Goal: Find specific page/section: Find specific page/section

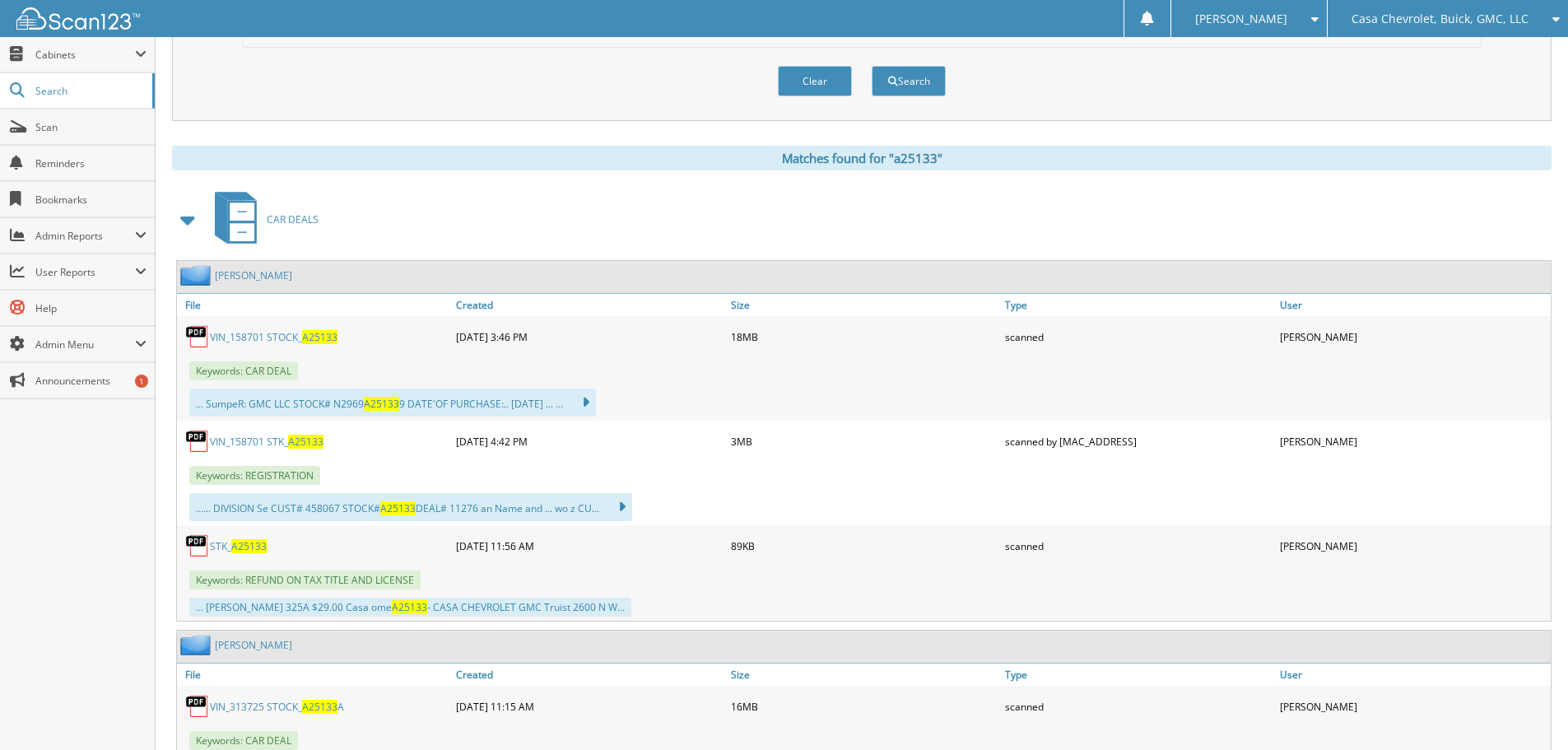
click at [1442, 18] on span "Casa Chevrolet, Buick, GMC, LLC" at bounding box center [1439, 19] width 177 height 10
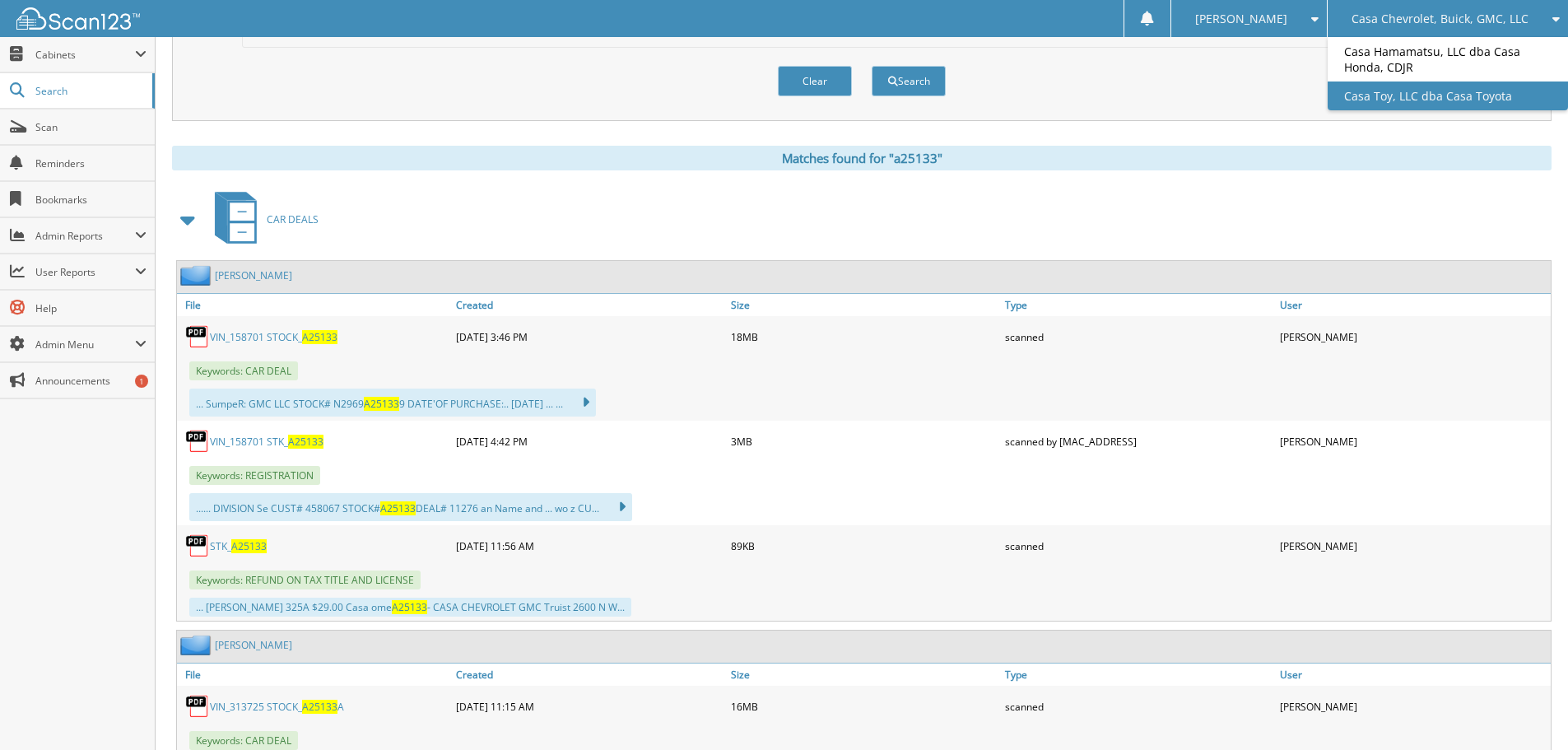
click at [1406, 94] on link "Casa Toy, LLC dba Casa Toyota" at bounding box center [1447, 95] width 240 height 28
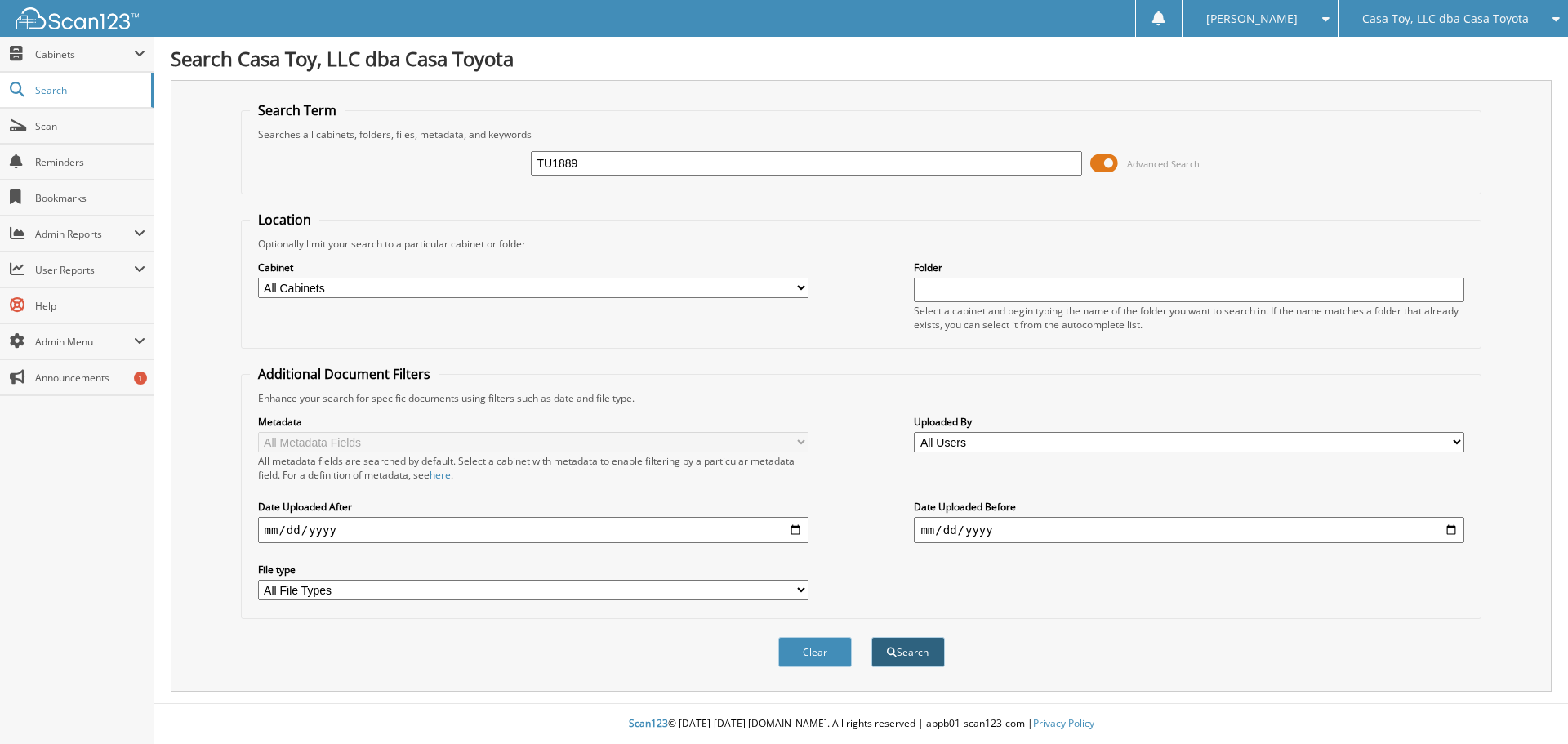
type input "TU1889"
click at [909, 647] on button "Search" at bounding box center [907, 651] width 73 height 30
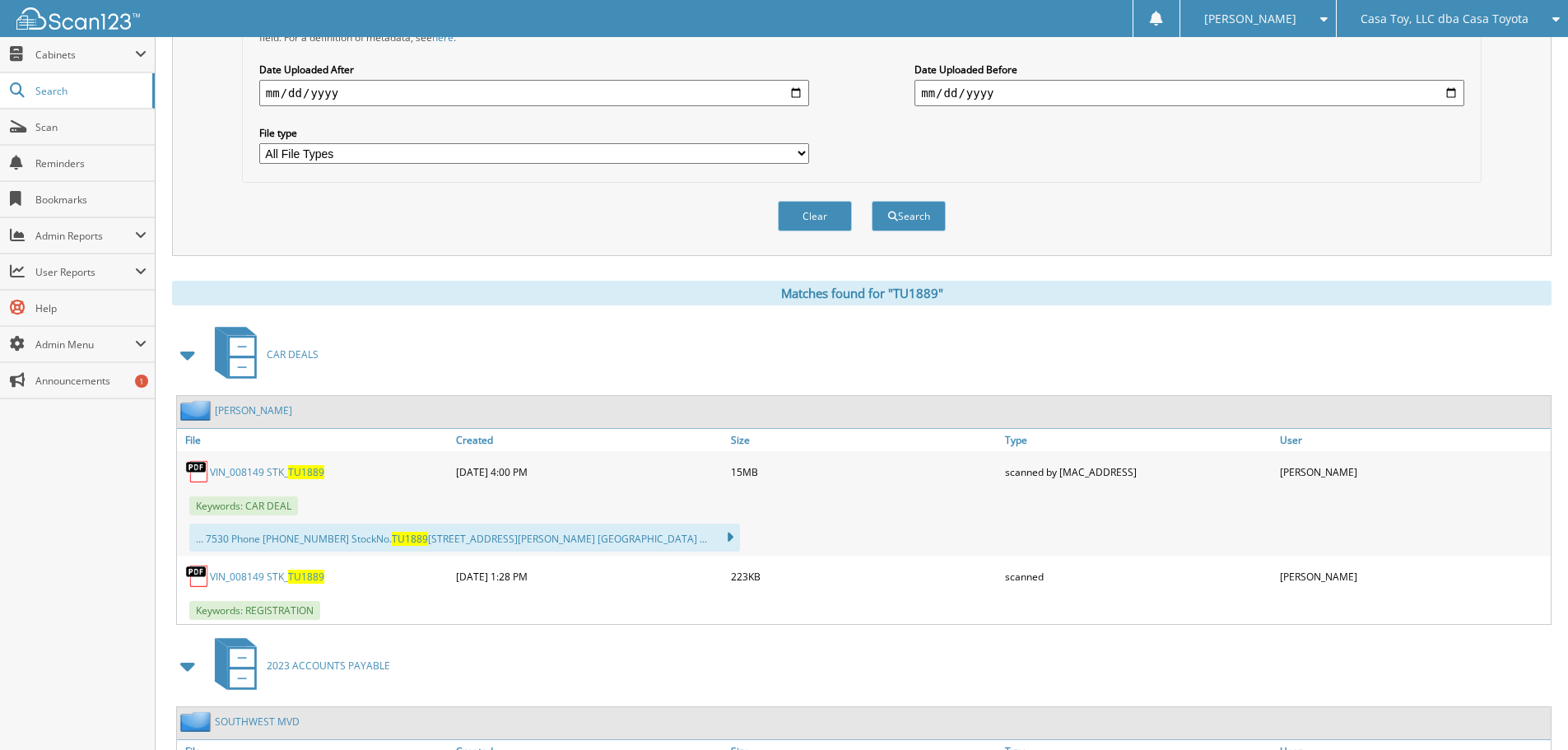
scroll to position [494, 0]
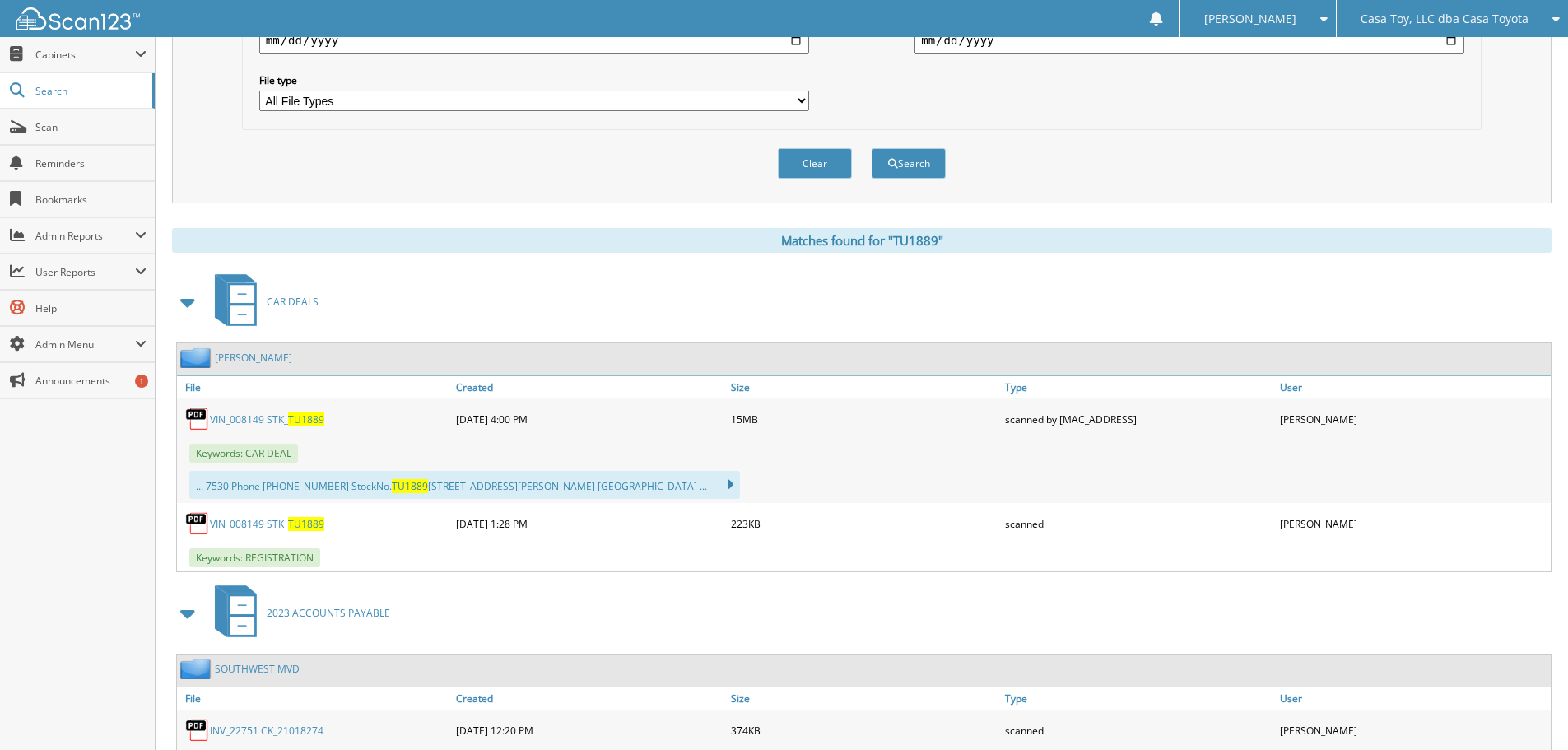
click at [237, 518] on link "VIN_008149 STK_ TU1889" at bounding box center [267, 524] width 115 height 14
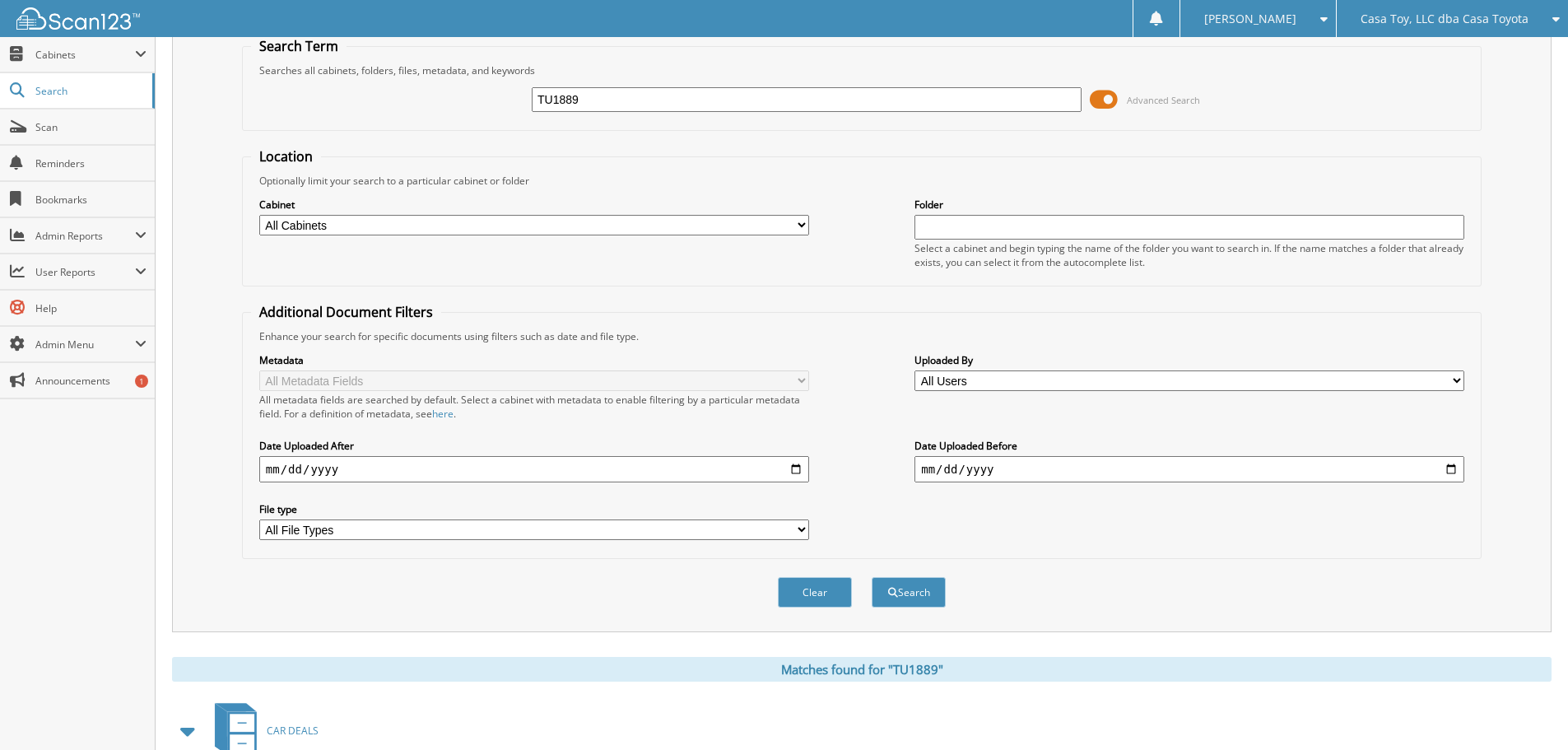
scroll to position [0, 0]
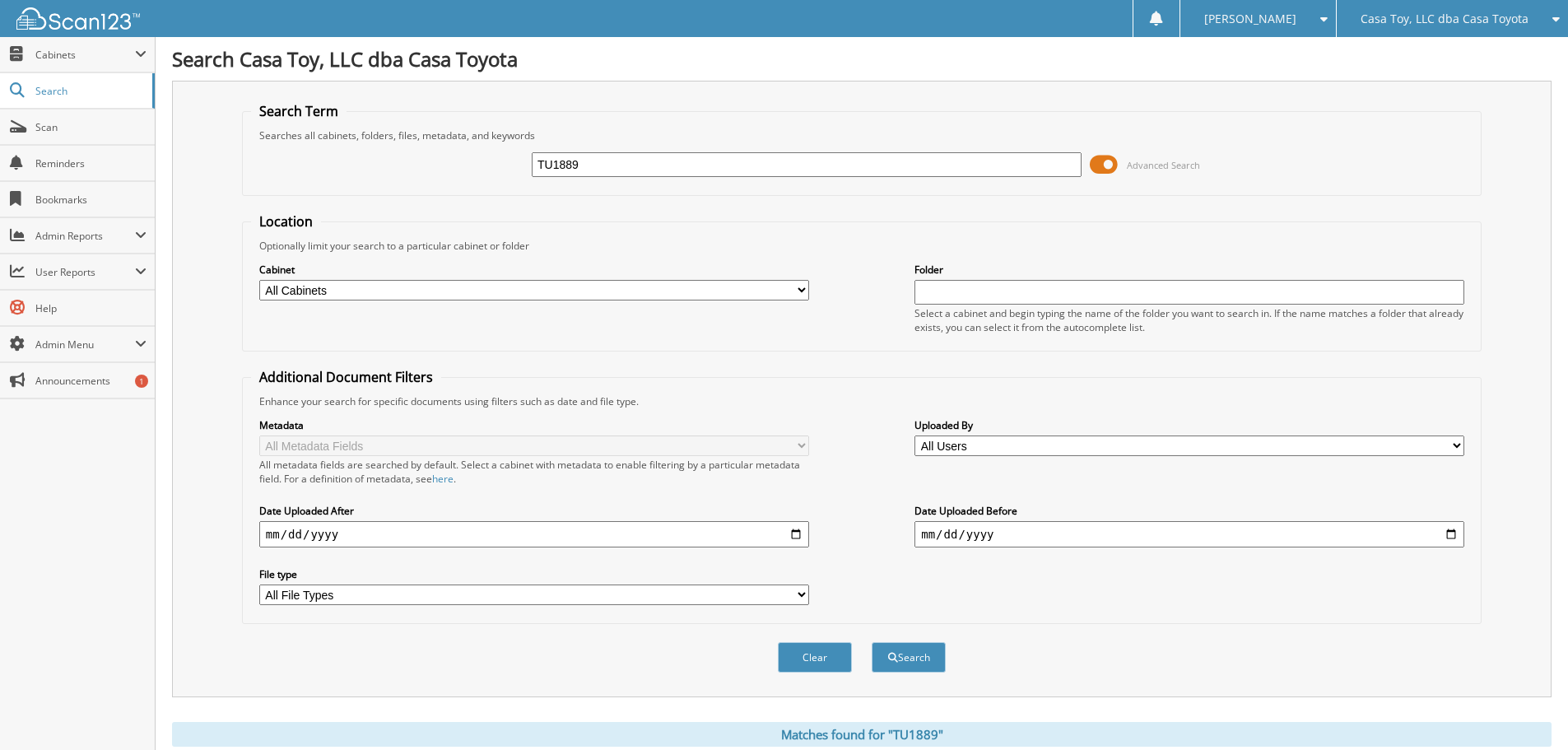
drag, startPoint x: 565, startPoint y: 166, endPoint x: 413, endPoint y: 157, distance: 152.3
click at [414, 157] on div "TU1889 Advanced Search" at bounding box center [862, 164] width 1222 height 44
type input "T25528A"
click at [871, 642] on button "Search" at bounding box center [908, 657] width 74 height 30
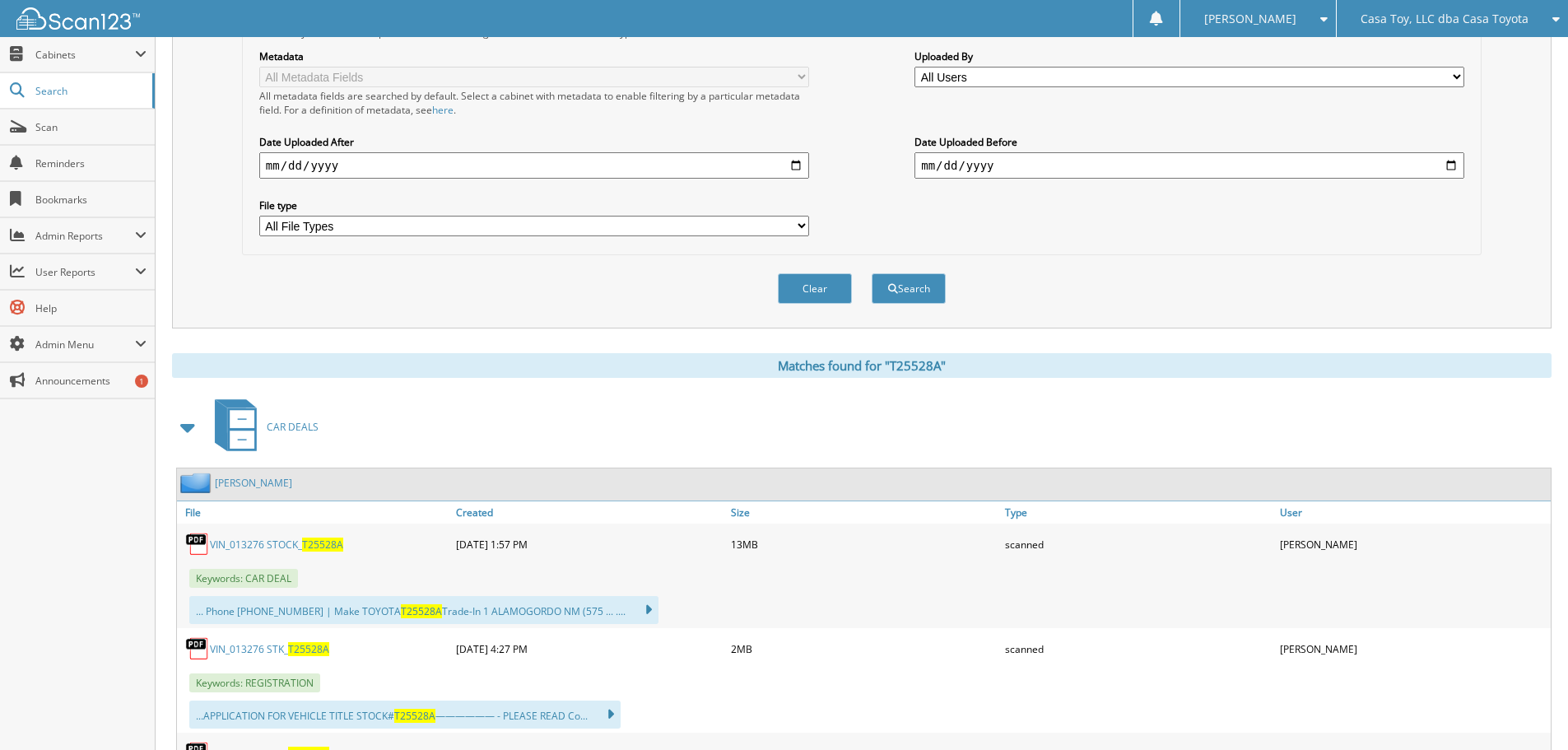
scroll to position [411, 0]
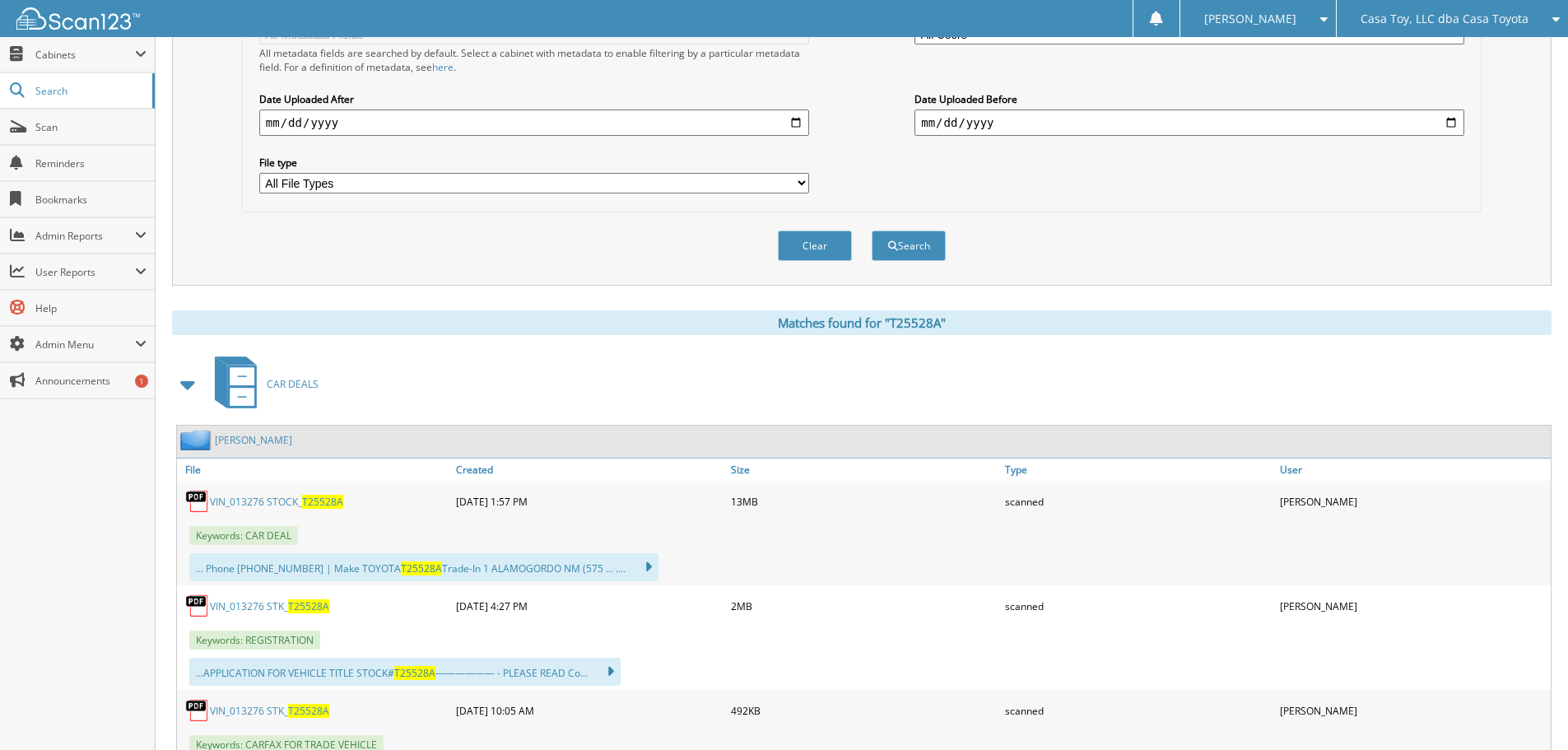
click at [261, 609] on link "VIN_013276 STK_ T25528A" at bounding box center [270, 607] width 120 height 14
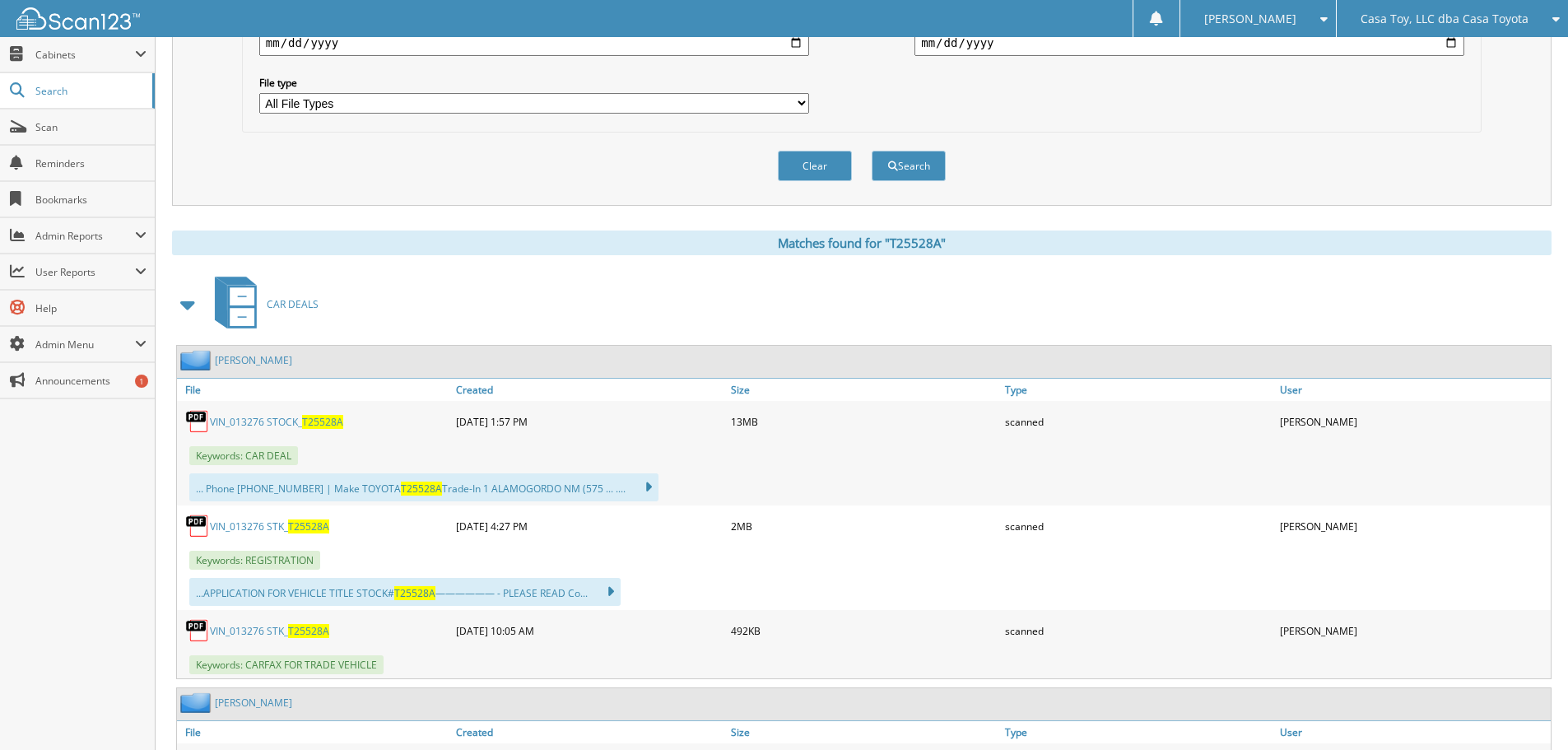
scroll to position [494, 0]
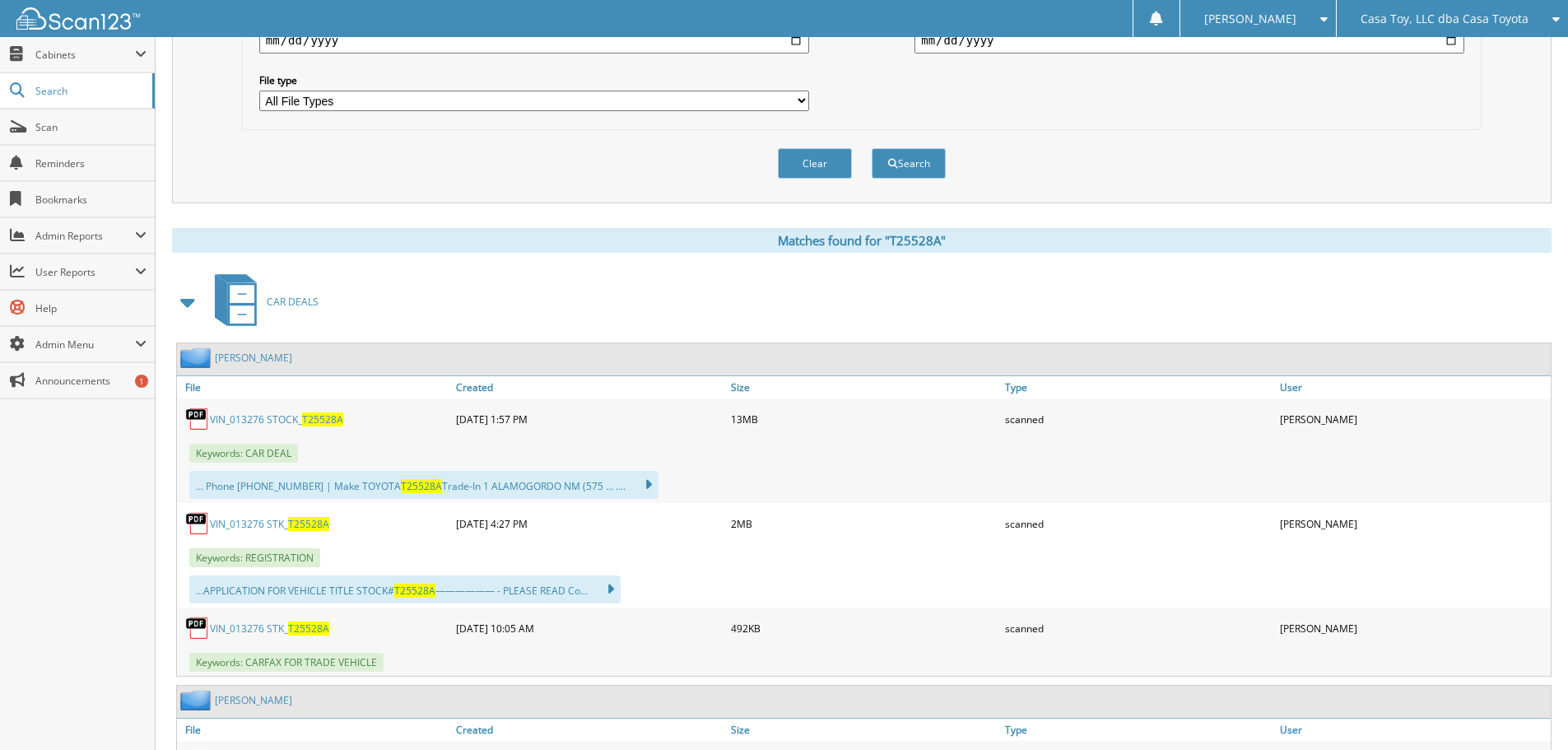
click at [257, 421] on link "VIN_013276 STOCK_ T25528A" at bounding box center [277, 419] width 133 height 14
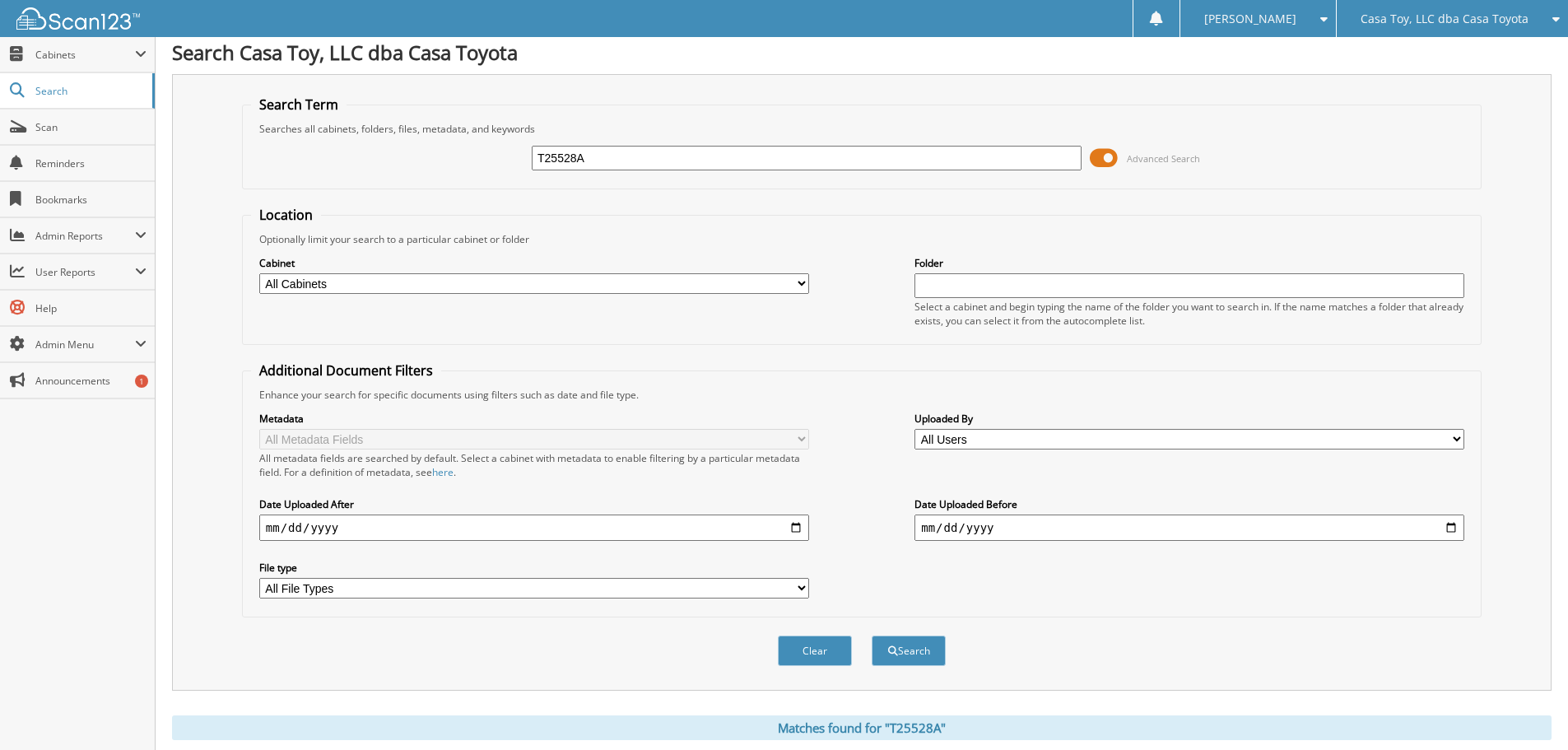
scroll to position [0, 0]
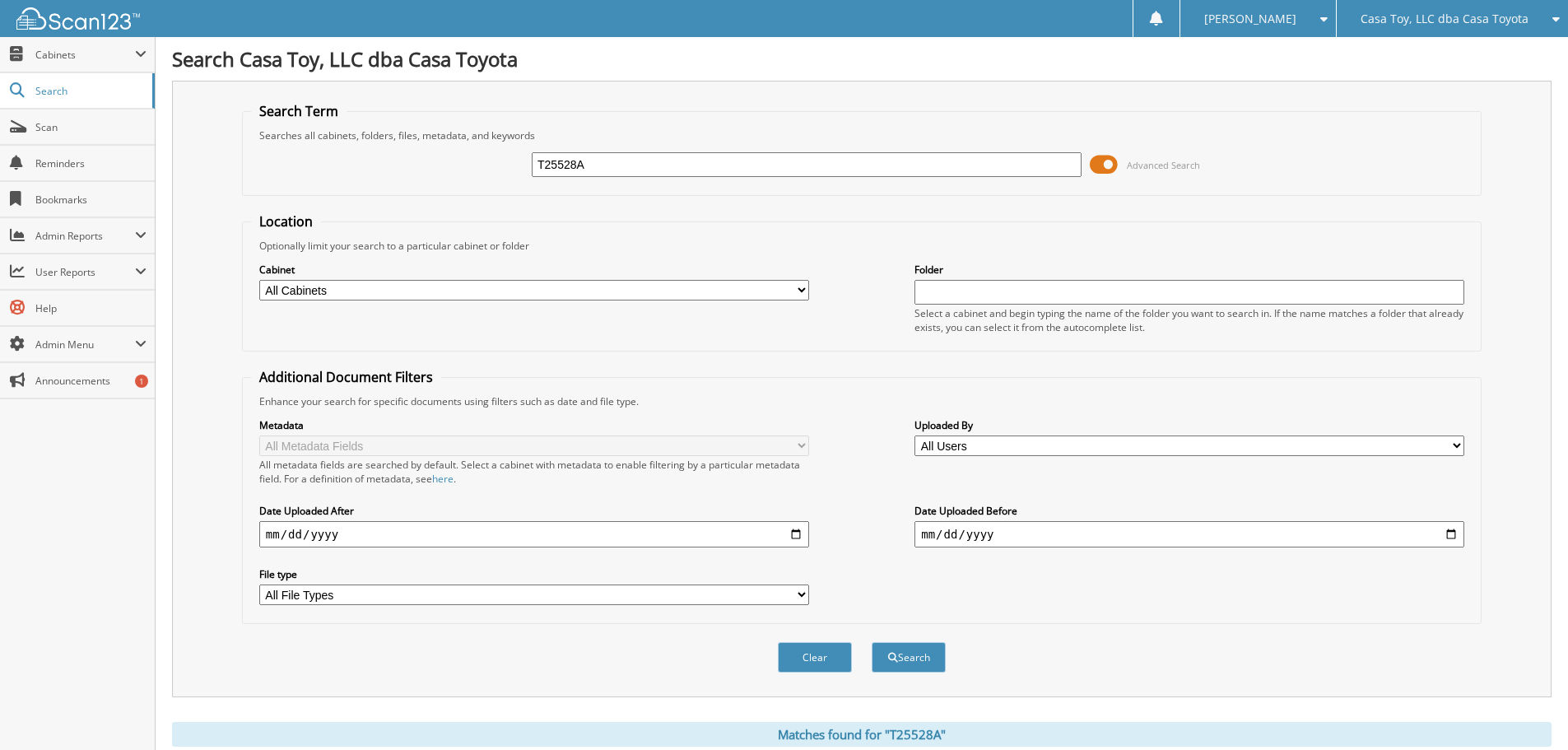
drag, startPoint x: 617, startPoint y: 166, endPoint x: 413, endPoint y: 166, distance: 204.0
click at [413, 166] on div "T25528A Advanced Search" at bounding box center [862, 164] width 1222 height 44
type input "T23225"
click at [871, 642] on button "Search" at bounding box center [908, 657] width 74 height 30
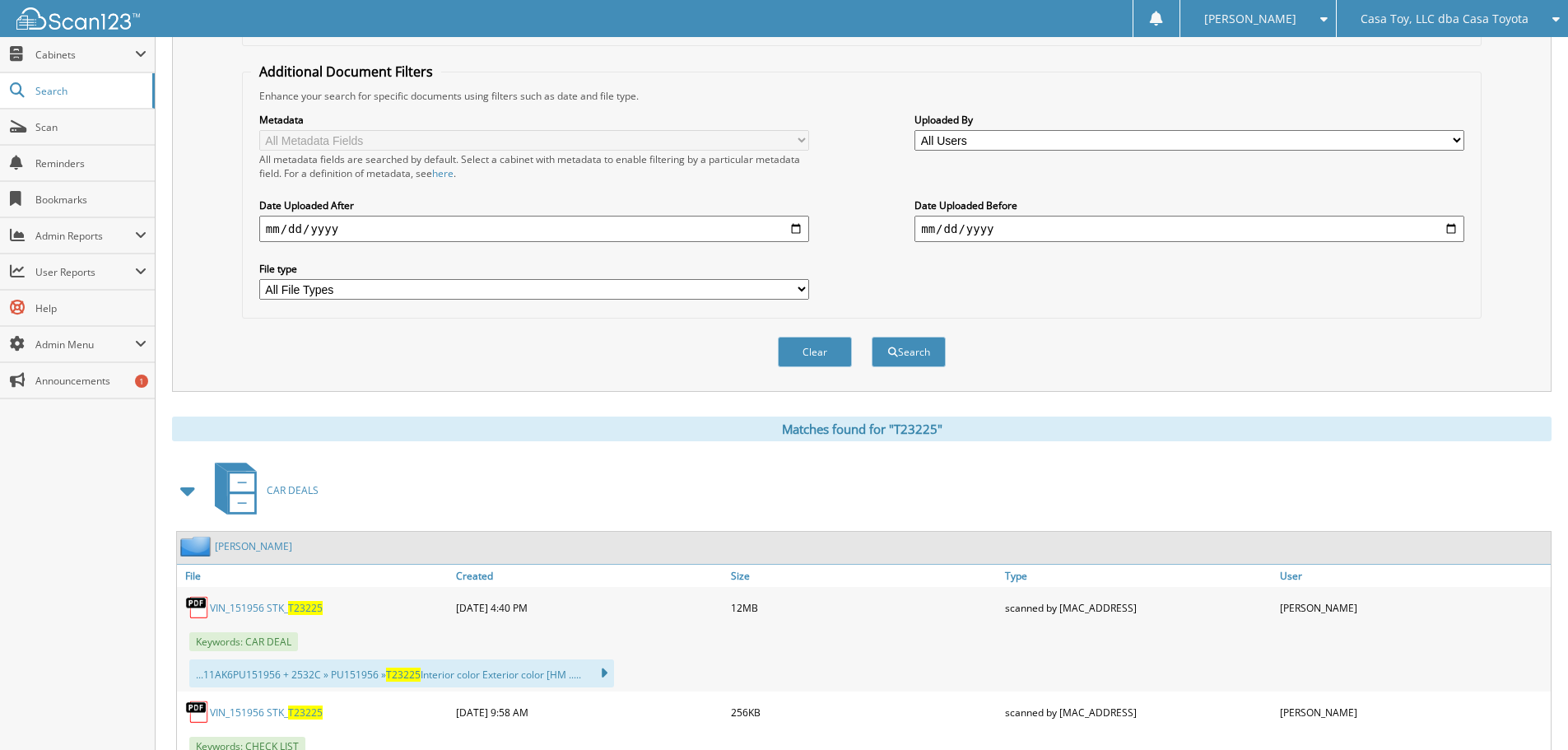
scroll to position [411, 0]
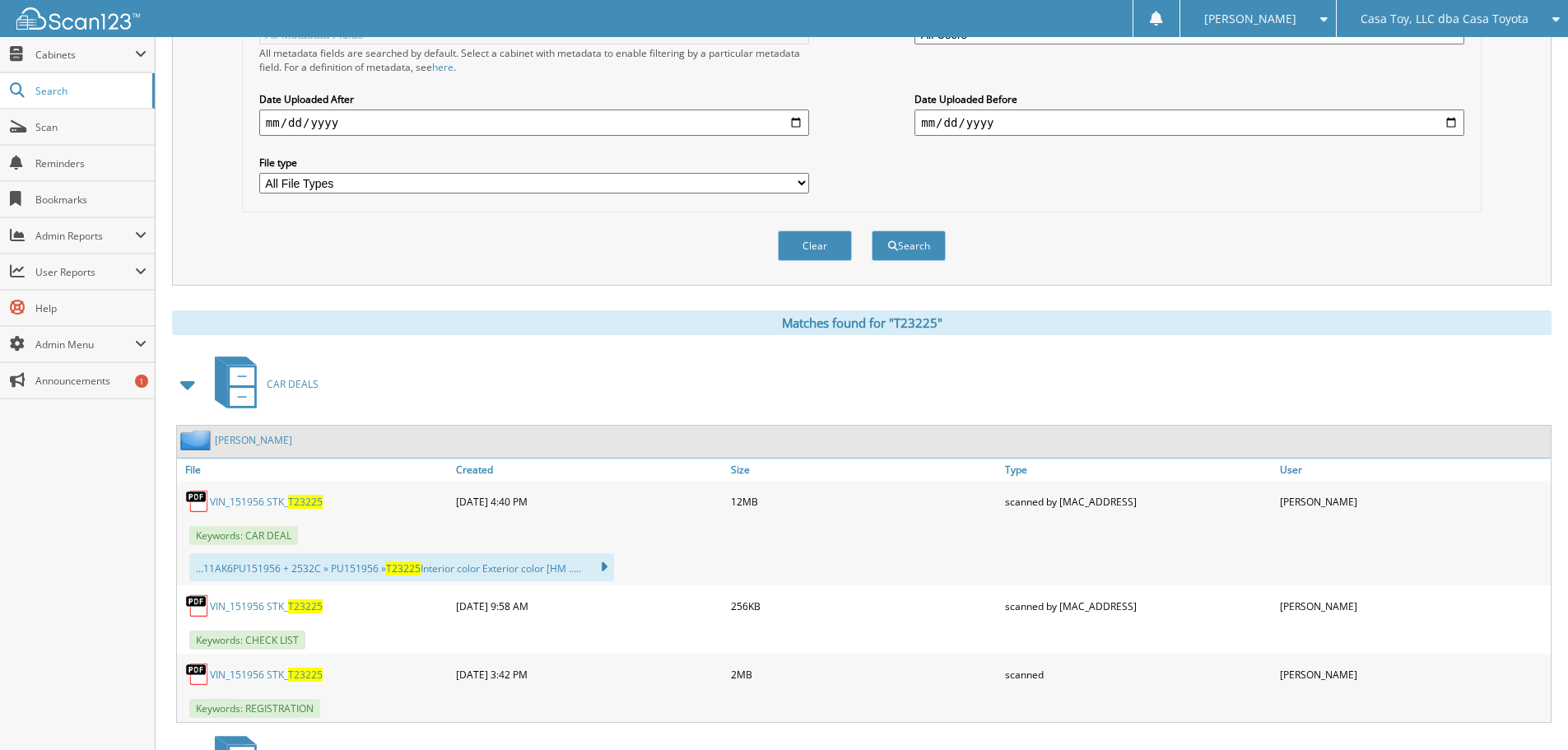
click at [249, 672] on link "VIN_151956 STK_ T23225" at bounding box center [266, 674] width 113 height 14
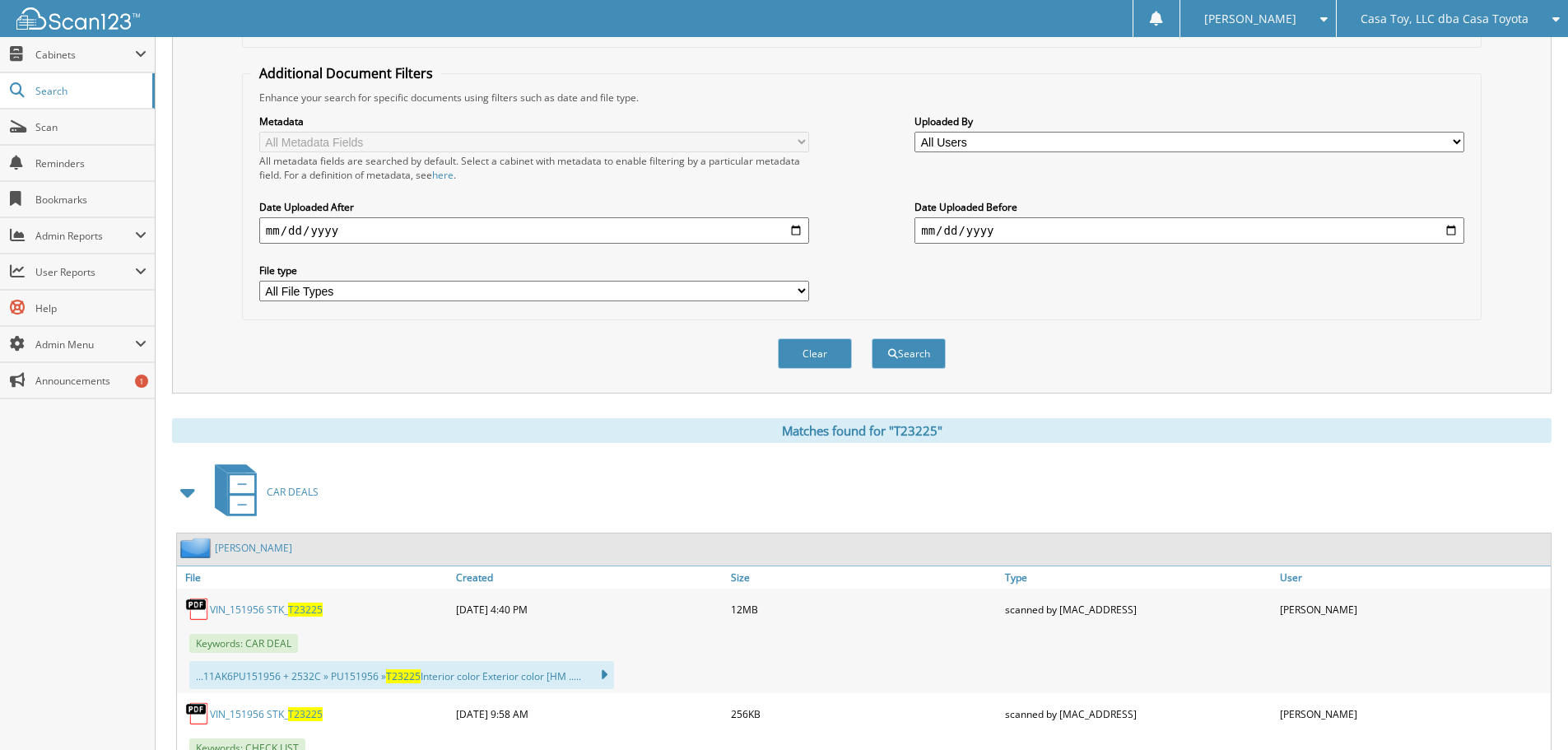
scroll to position [0, 0]
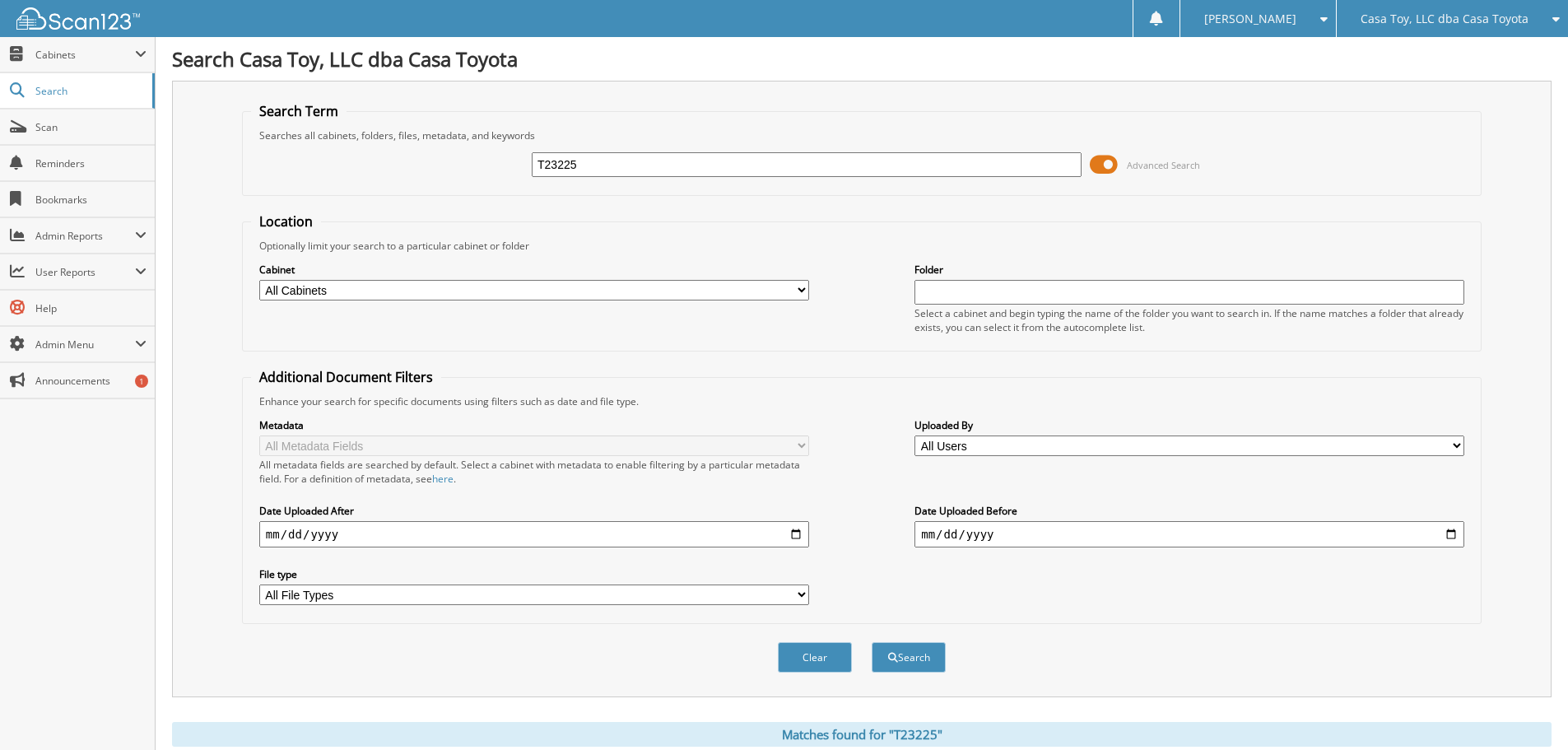
drag, startPoint x: 631, startPoint y: 164, endPoint x: 434, endPoint y: 145, distance: 197.9
click at [436, 145] on div "T23225 Advanced Search" at bounding box center [862, 164] width 1222 height 44
type input "T24285A"
click at [871, 642] on button "Search" at bounding box center [908, 657] width 74 height 30
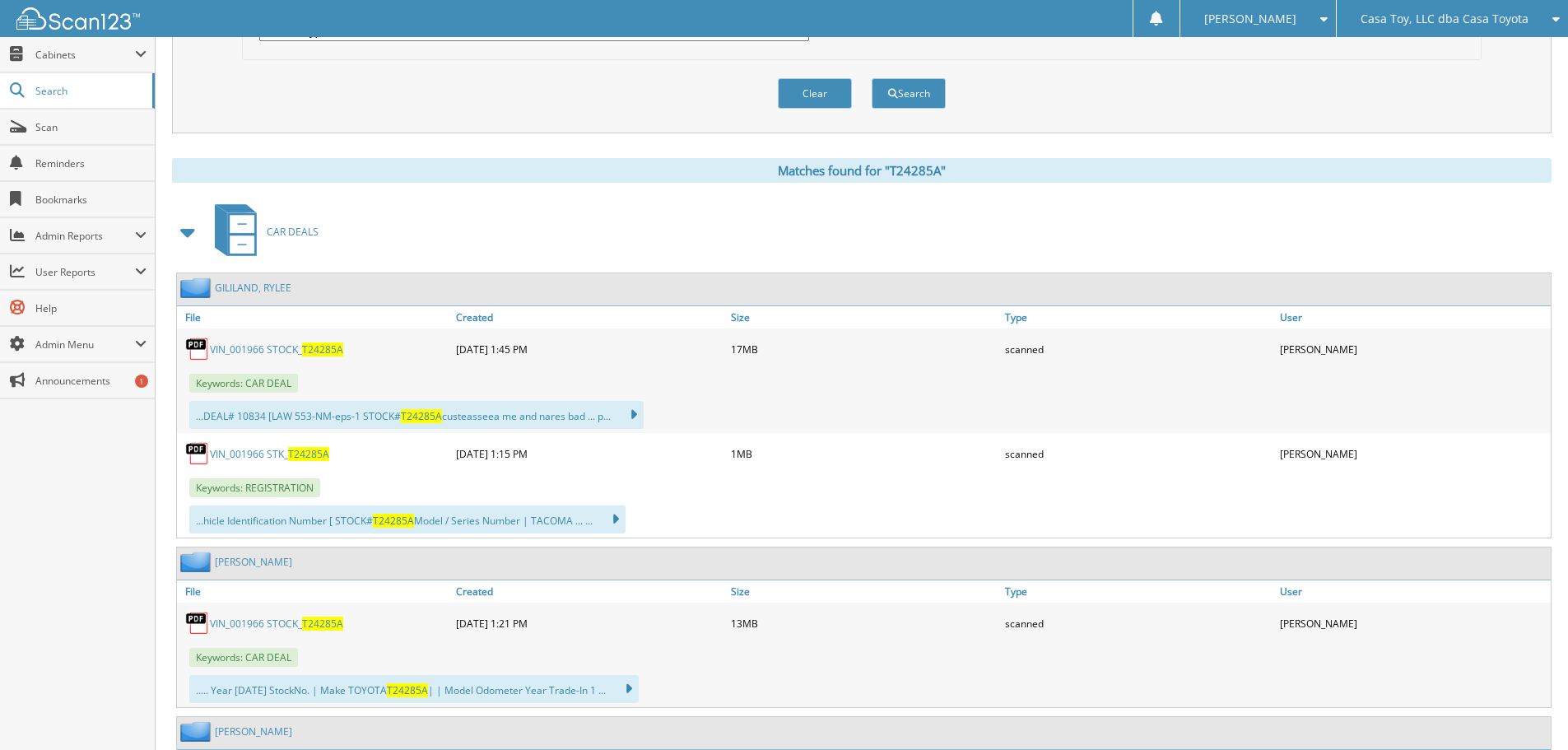
scroll to position [576, 0]
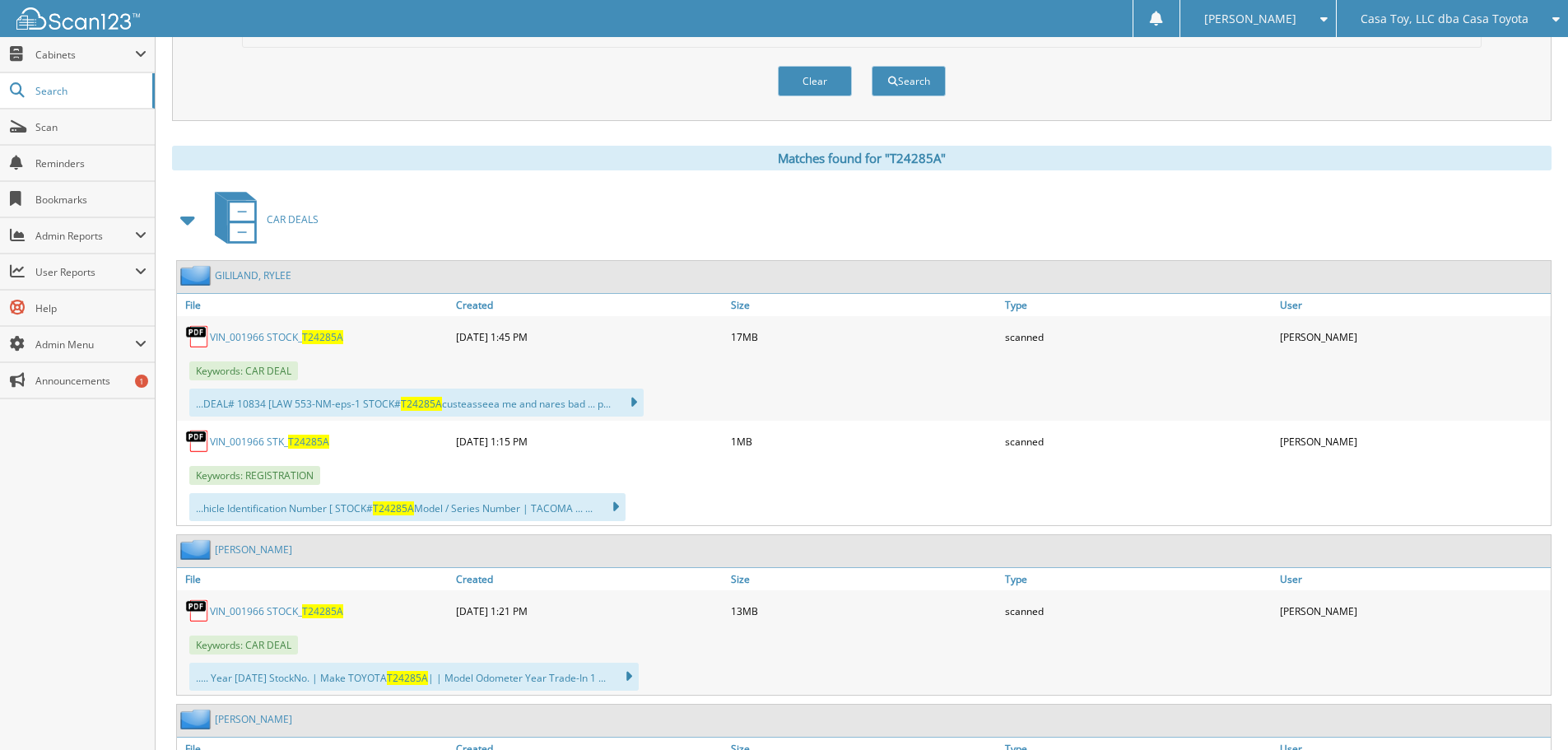
click at [263, 439] on link "VIN_001966 STK_ T24285A" at bounding box center [270, 442] width 120 height 14
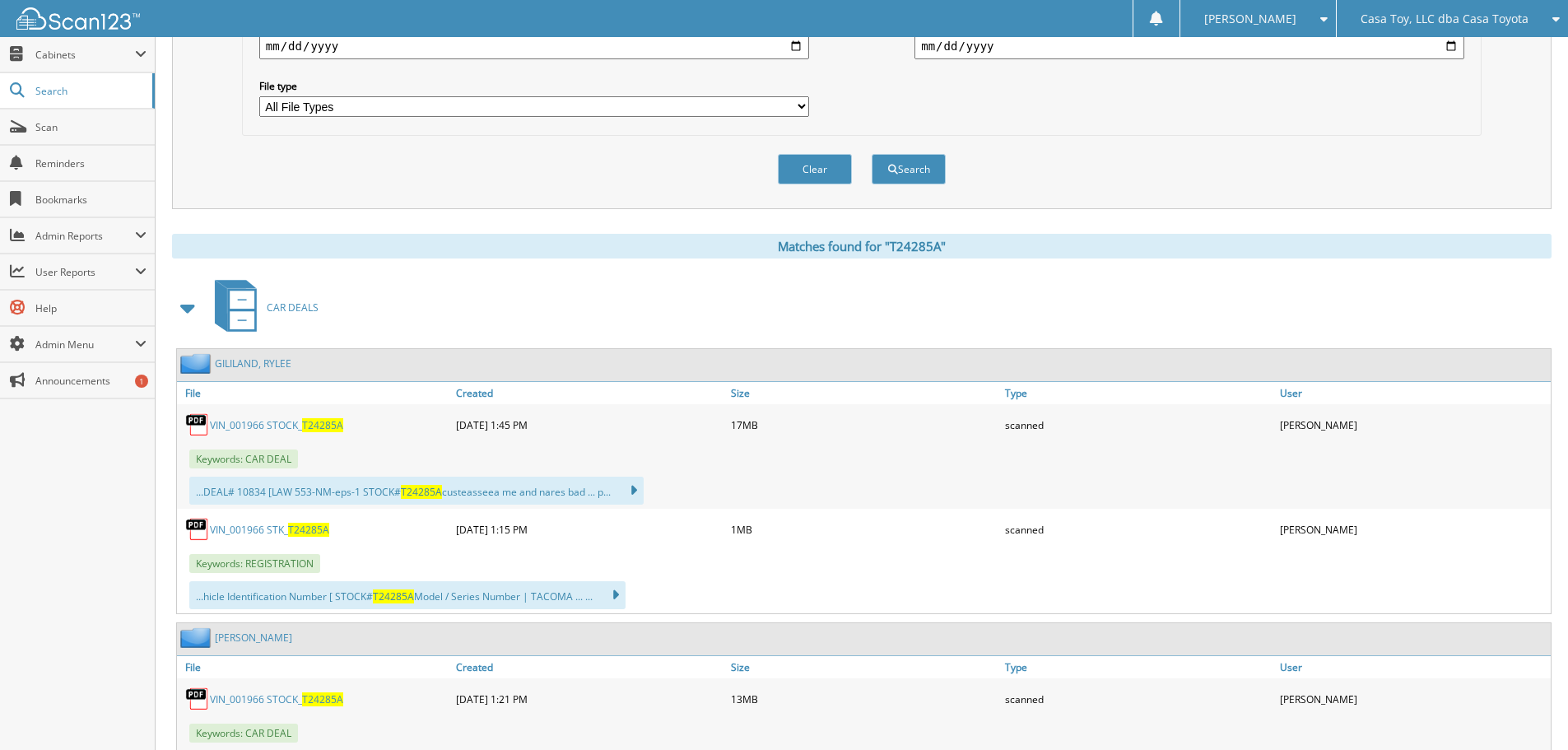
scroll to position [82, 0]
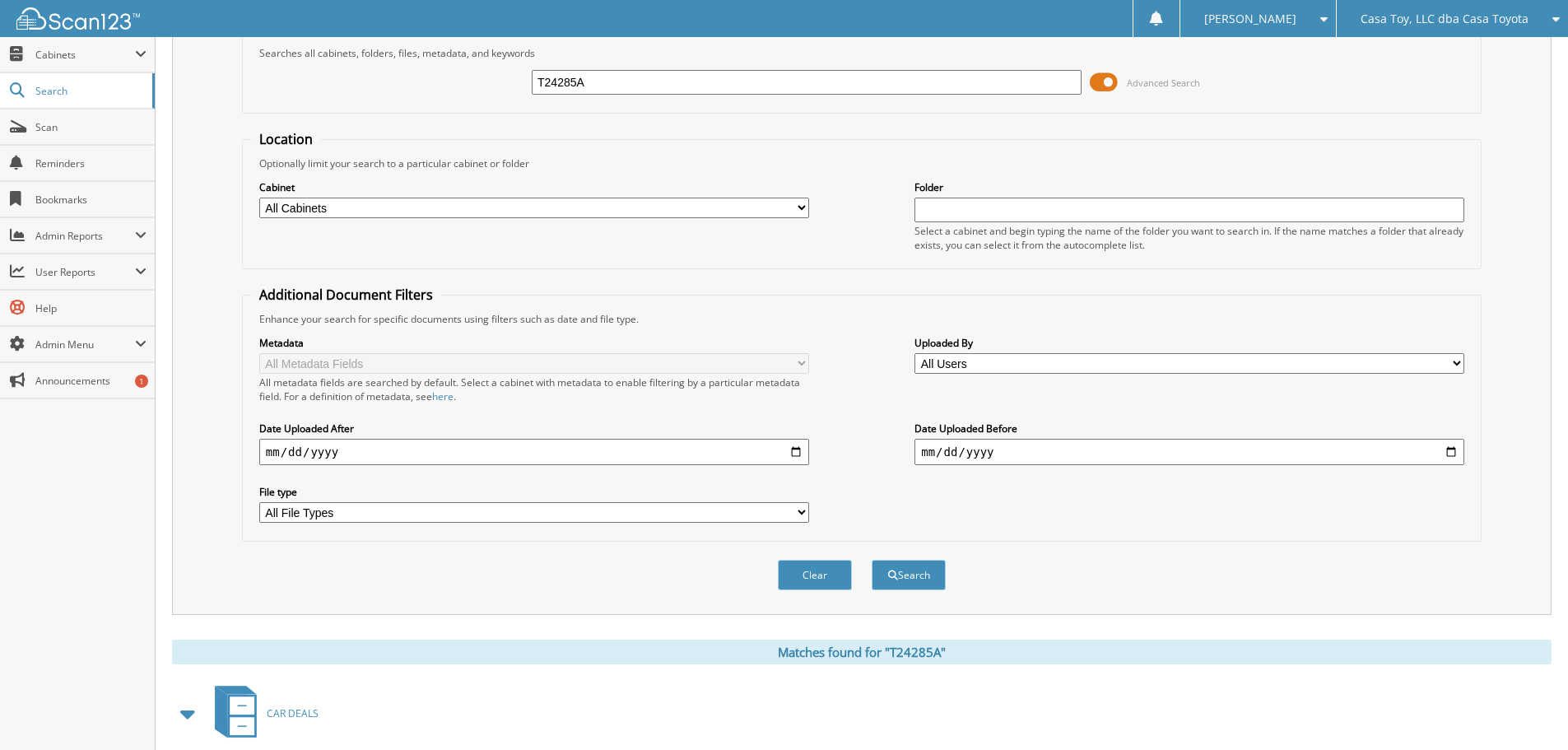
drag, startPoint x: 621, startPoint y: 82, endPoint x: 432, endPoint y: 87, distance: 189.1
click at [432, 87] on div "T24285A Advanced Search" at bounding box center [862, 81] width 1222 height 44
type input "T22619A"
click at [871, 560] on button "Search" at bounding box center [908, 574] width 74 height 30
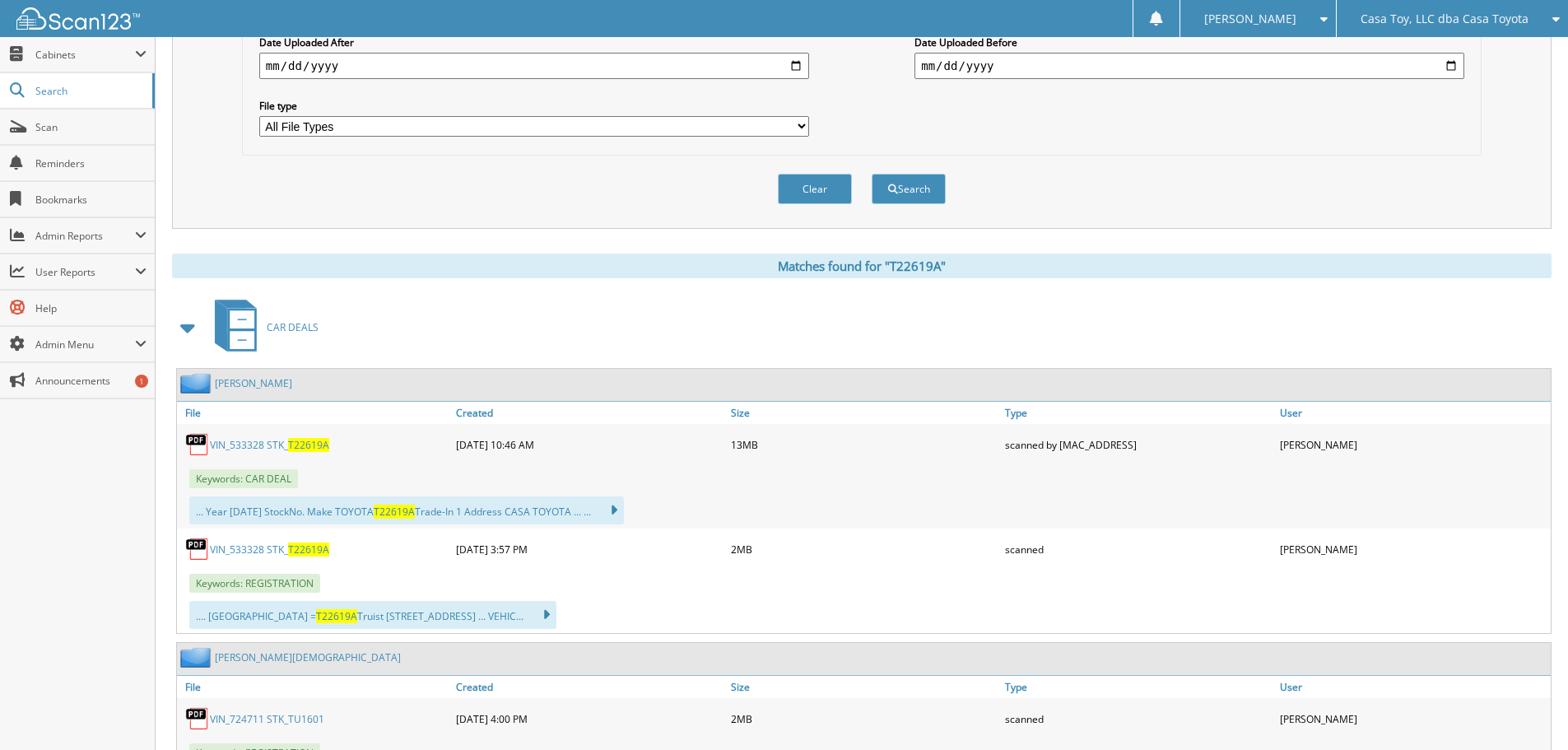
scroll to position [659, 0]
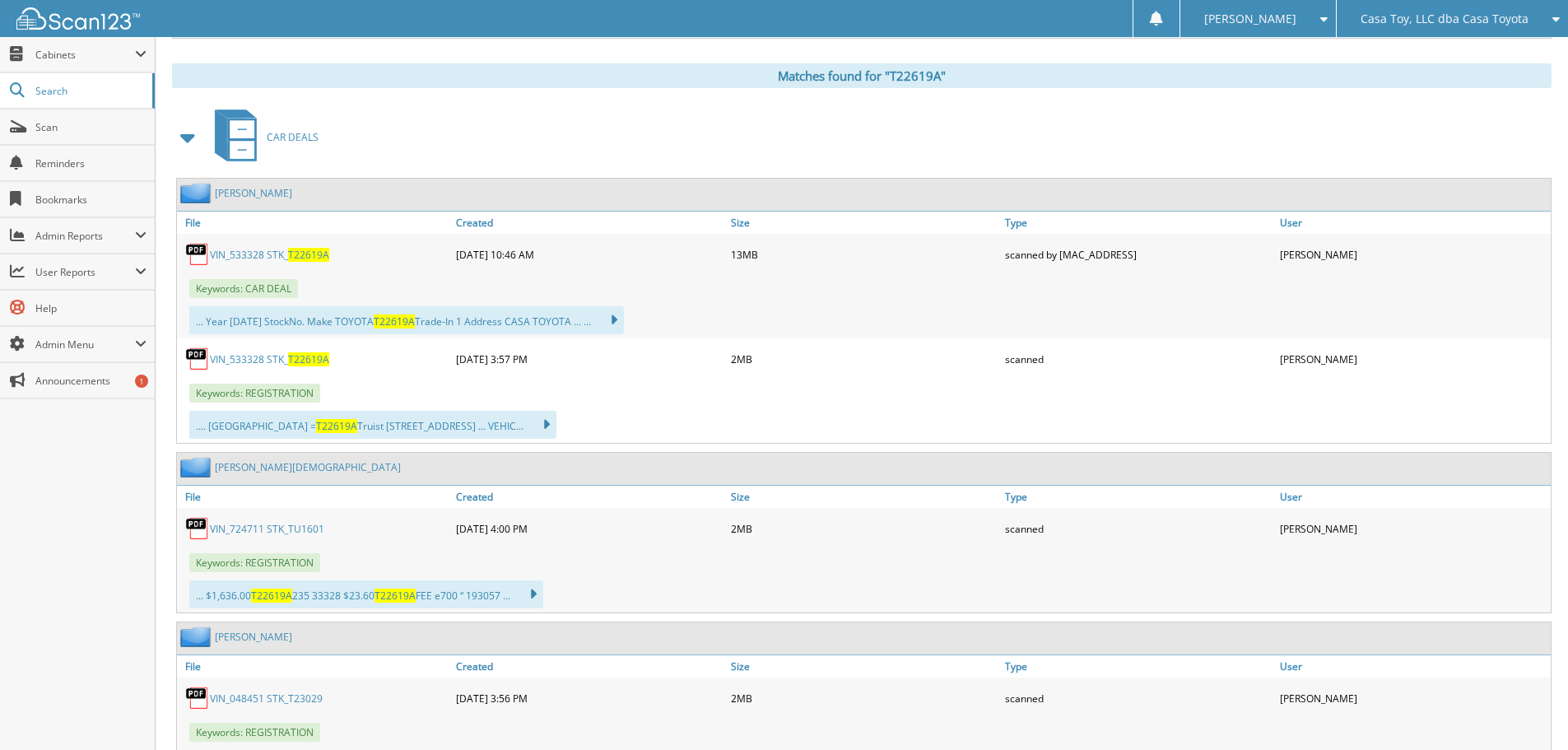
click at [253, 364] on link "VIN_533328 STK_ T22619A" at bounding box center [270, 359] width 120 height 14
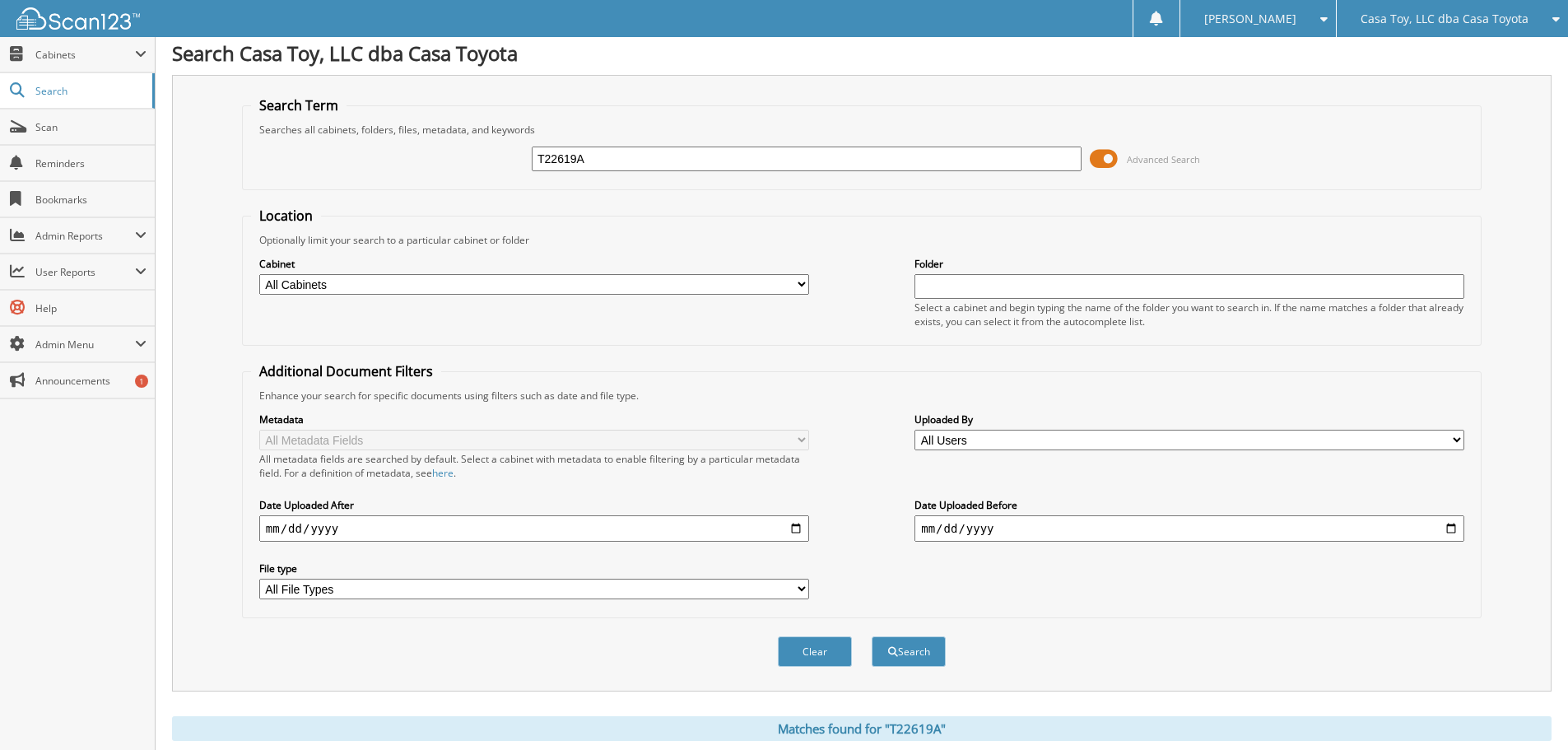
scroll to position [0, 0]
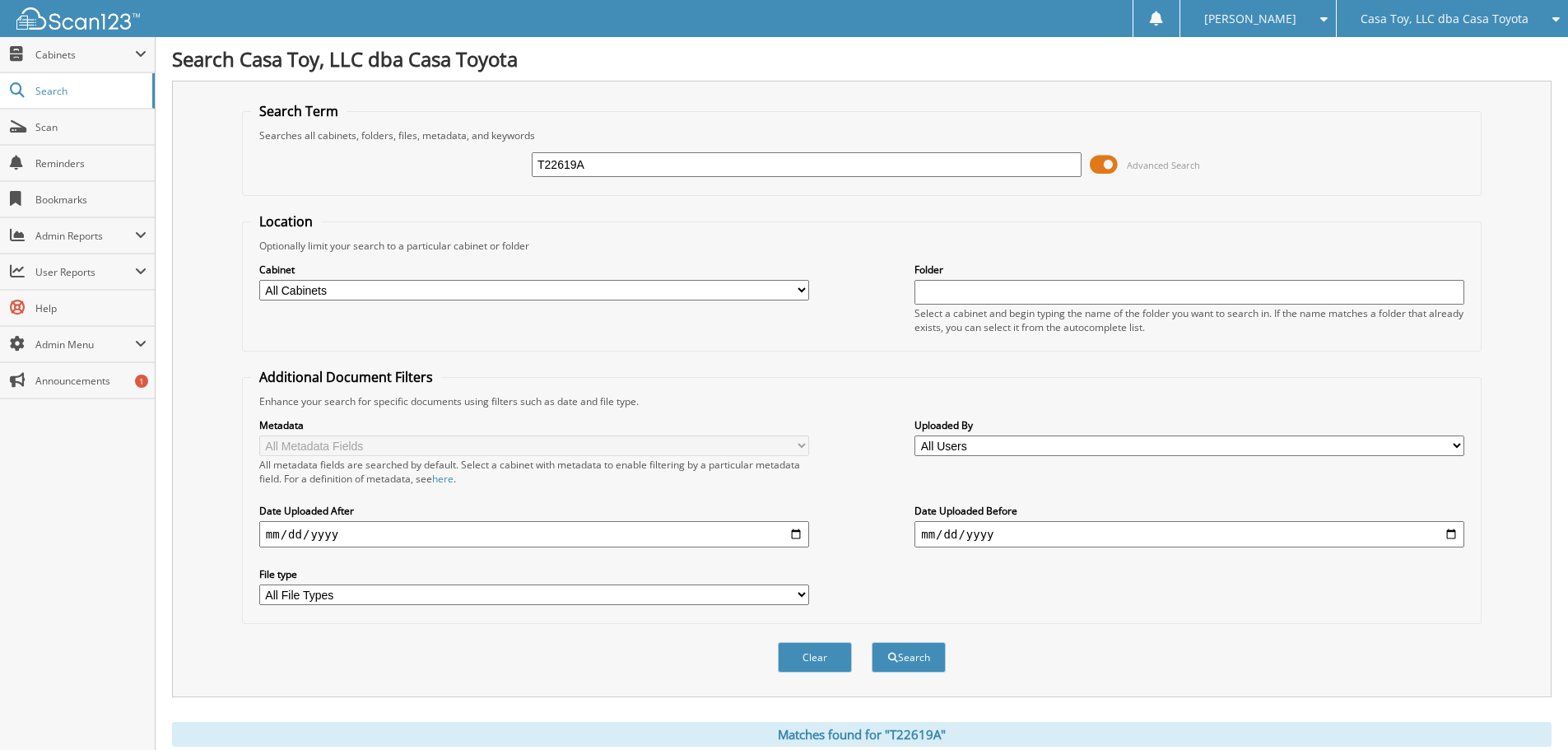
drag, startPoint x: 518, startPoint y: 164, endPoint x: 503, endPoint y: 166, distance: 15.1
click at [503, 166] on div "T22619A Advanced Search" at bounding box center [862, 164] width 1222 height 44
type input "T23049"
click at [871, 642] on button "Search" at bounding box center [908, 657] width 74 height 30
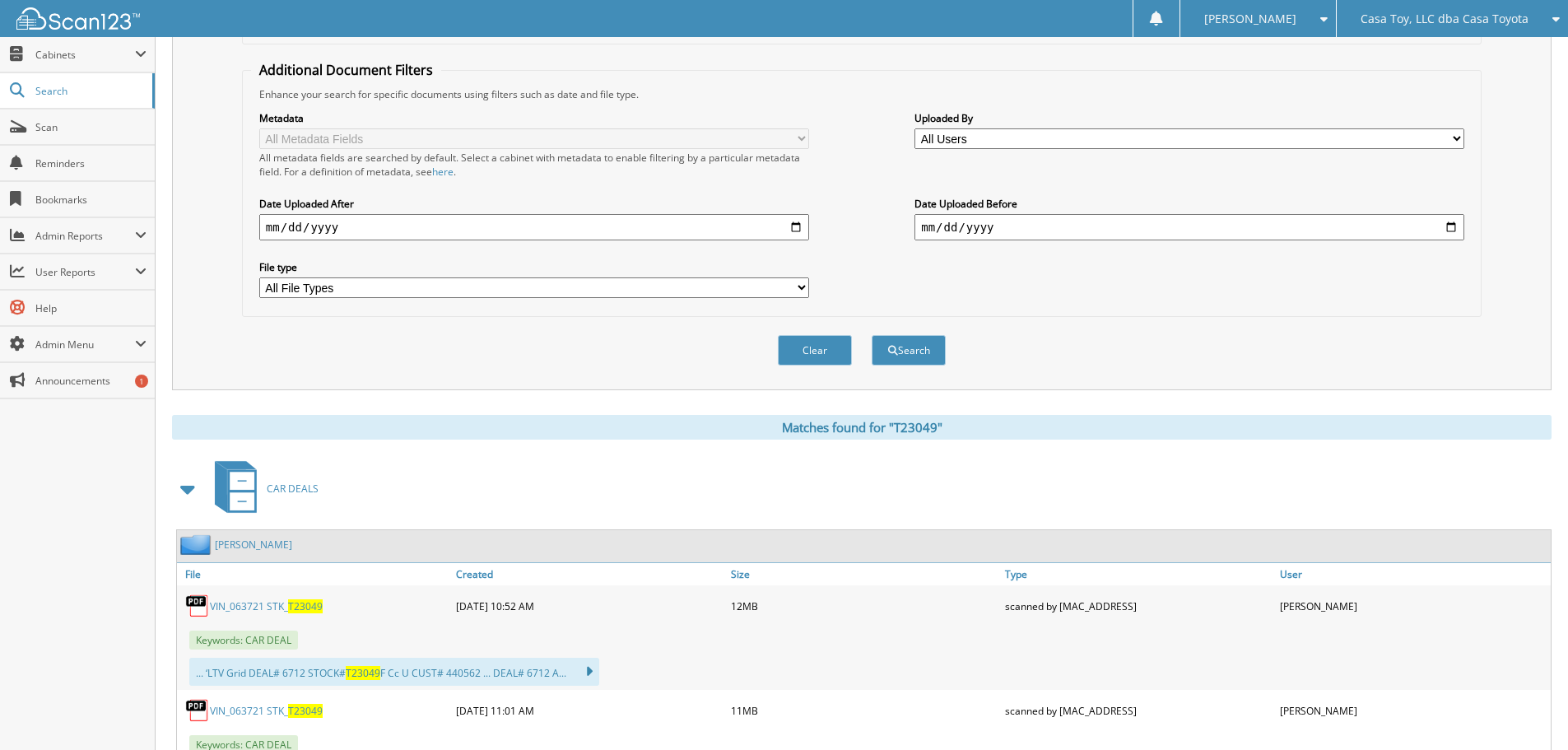
scroll to position [659, 0]
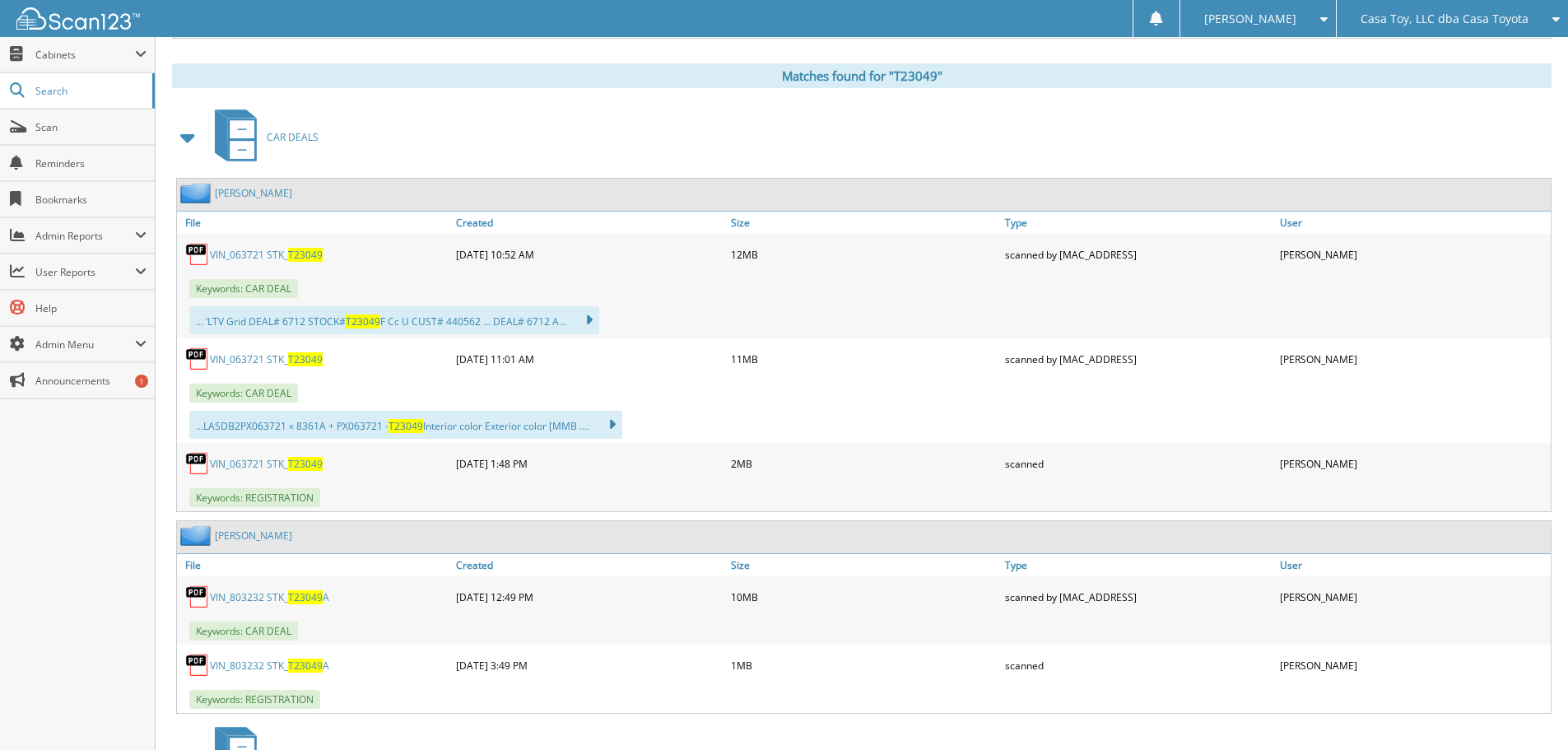
click at [255, 463] on link "VIN_063721 STK_ T23049" at bounding box center [266, 464] width 113 height 14
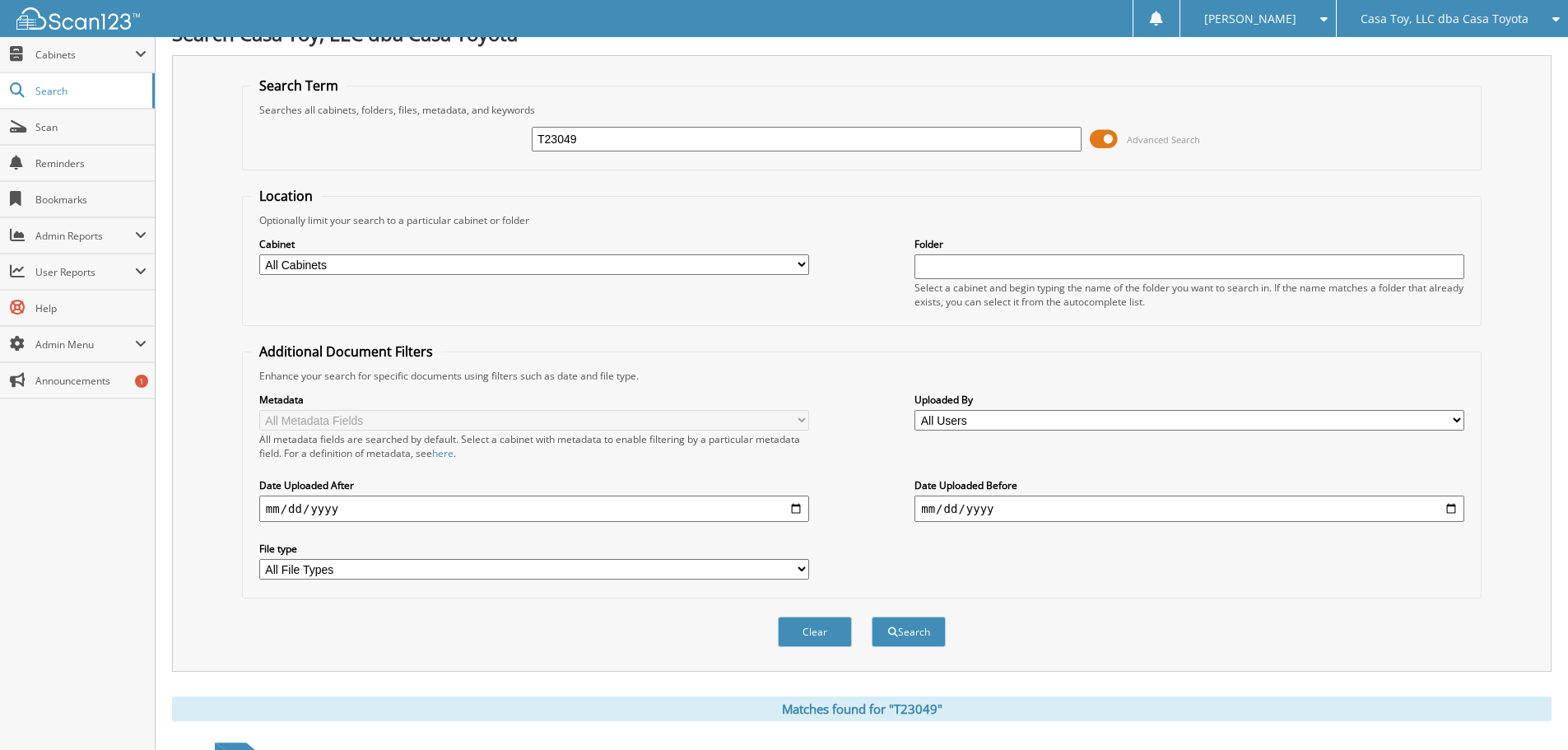
scroll to position [0, 0]
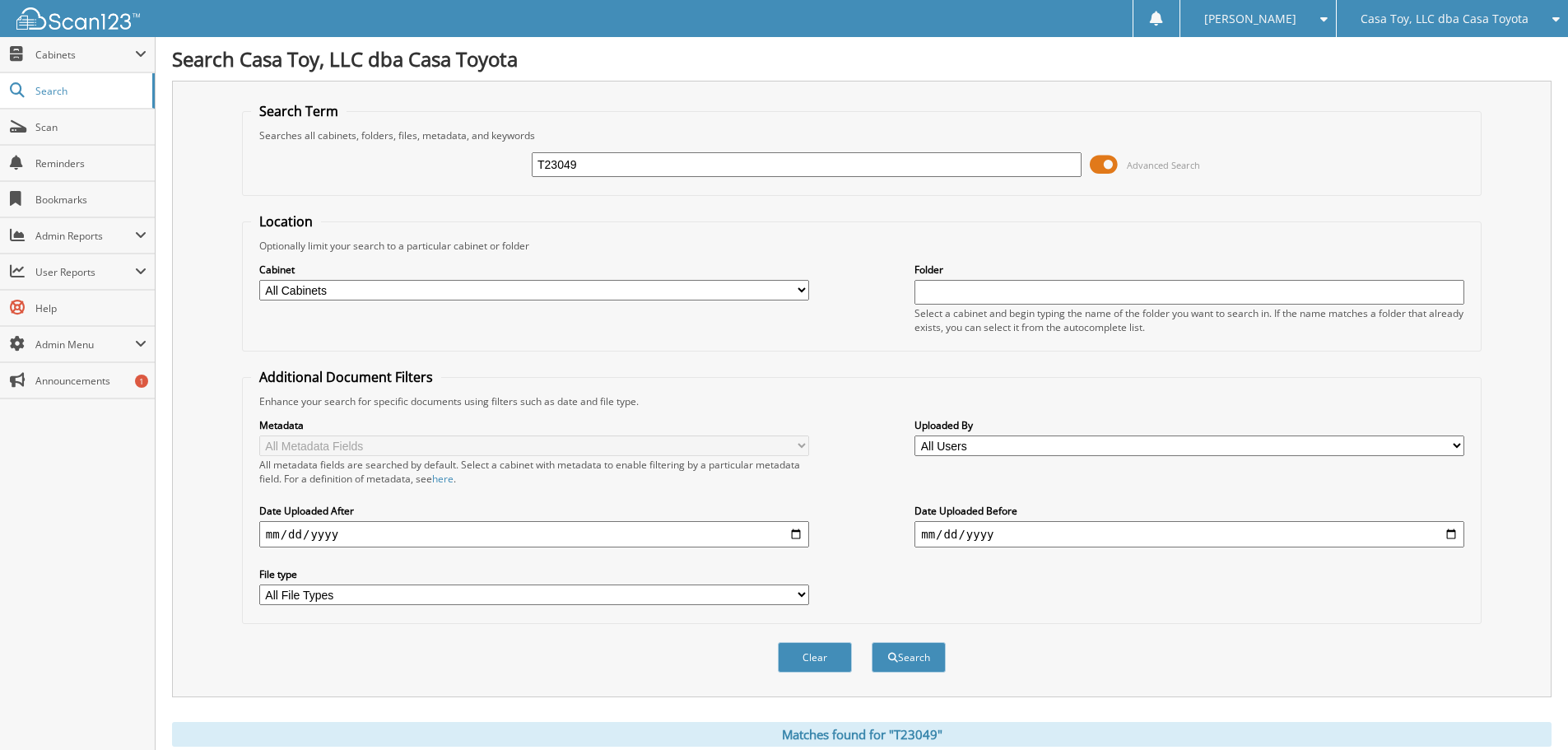
drag, startPoint x: 493, startPoint y: 152, endPoint x: 394, endPoint y: 151, distance: 99.0
click at [394, 151] on div "T23049 Advanced Search" at bounding box center [862, 164] width 1222 height 44
type input "T22619A"
click at [871, 642] on button "Search" at bounding box center [908, 657] width 74 height 30
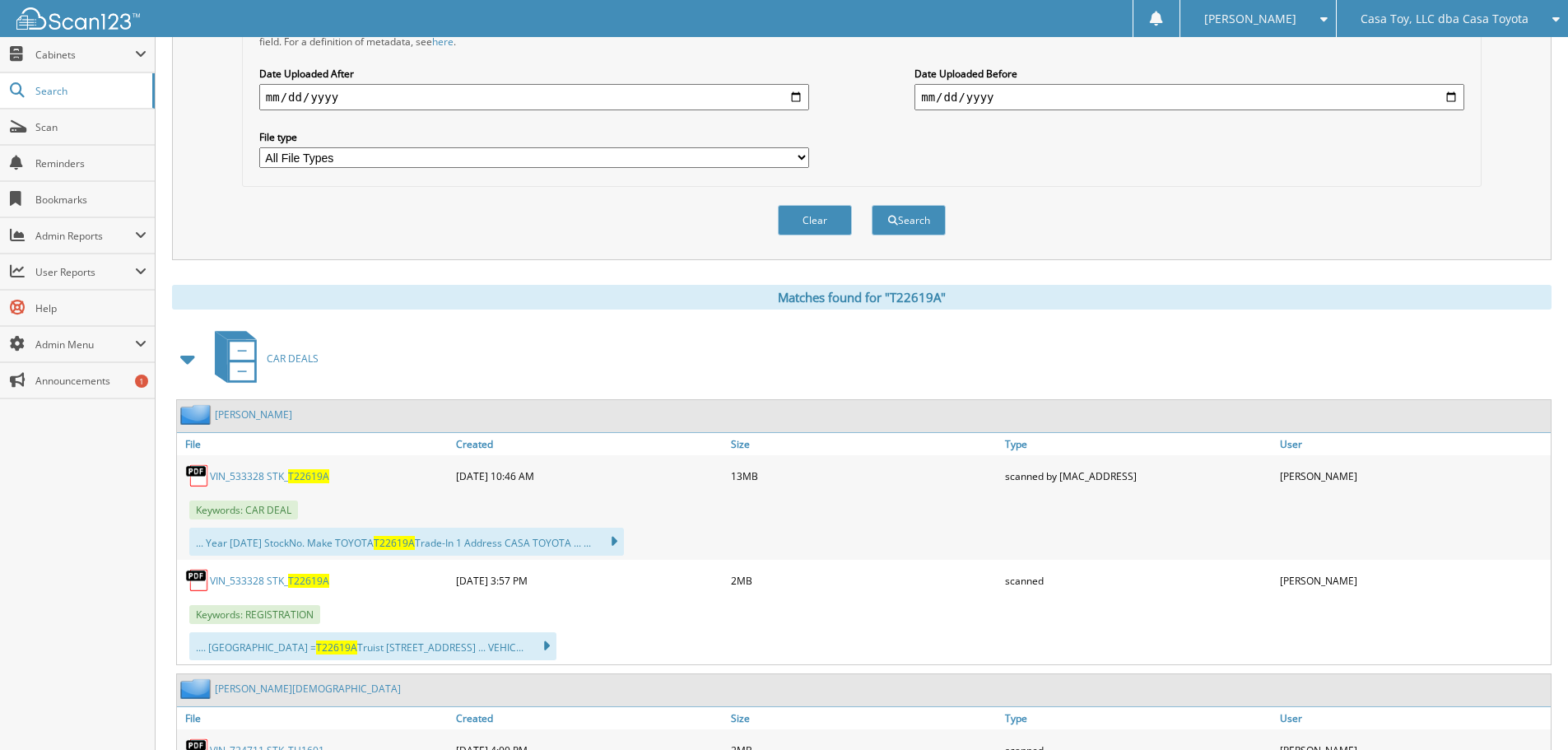
scroll to position [494, 0]
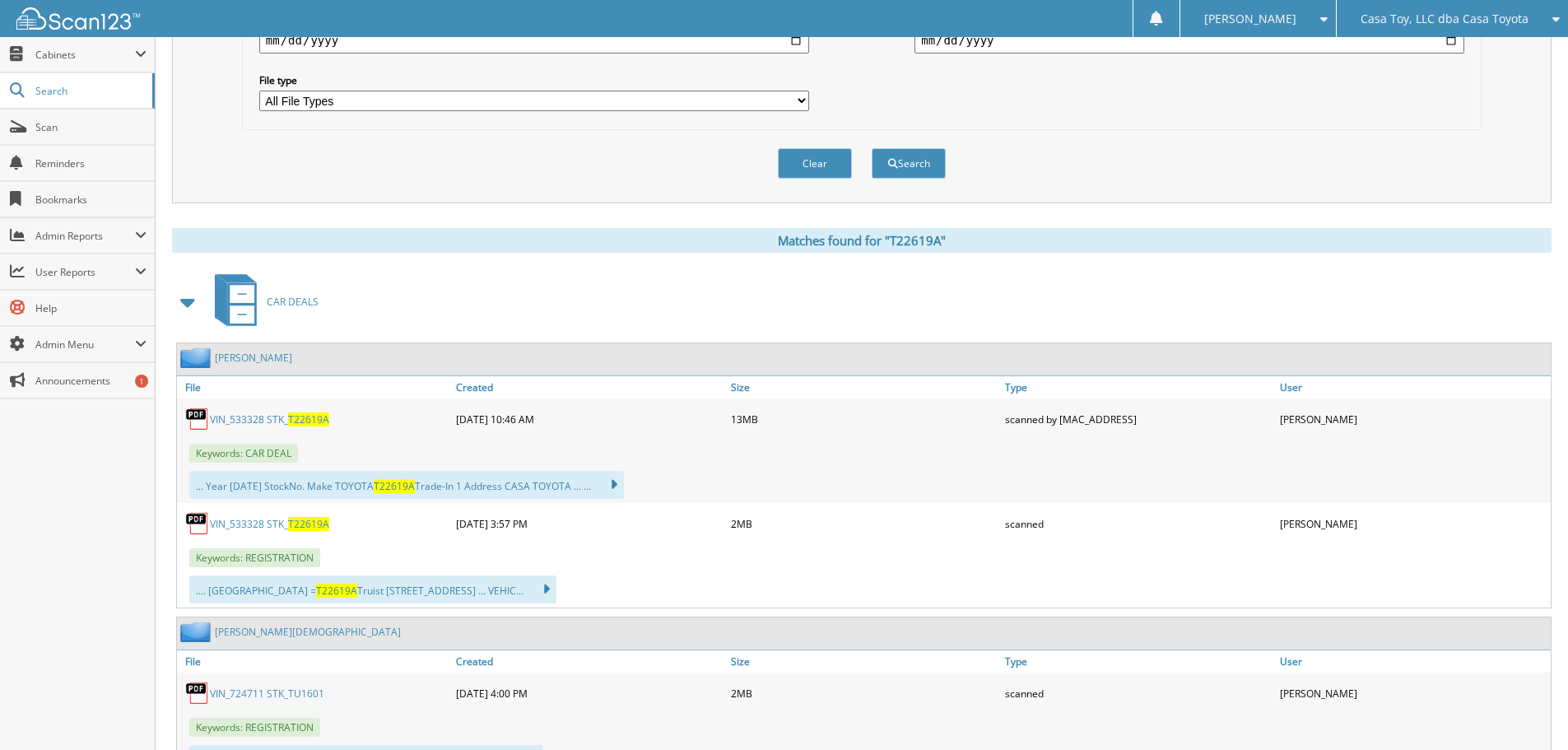
click at [261, 524] on link "VIN_533328 STK_ T22619A" at bounding box center [270, 524] width 120 height 14
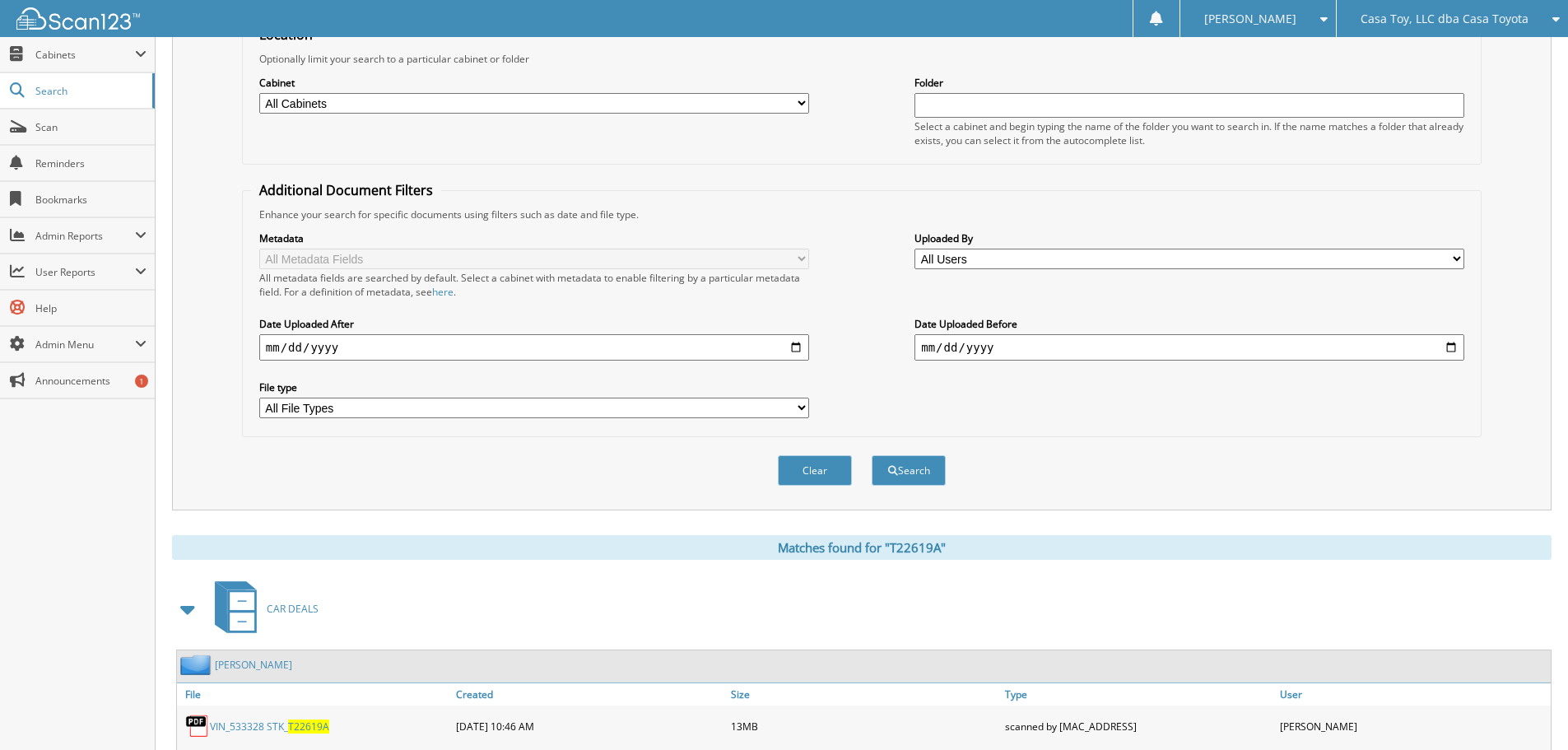
scroll to position [0, 0]
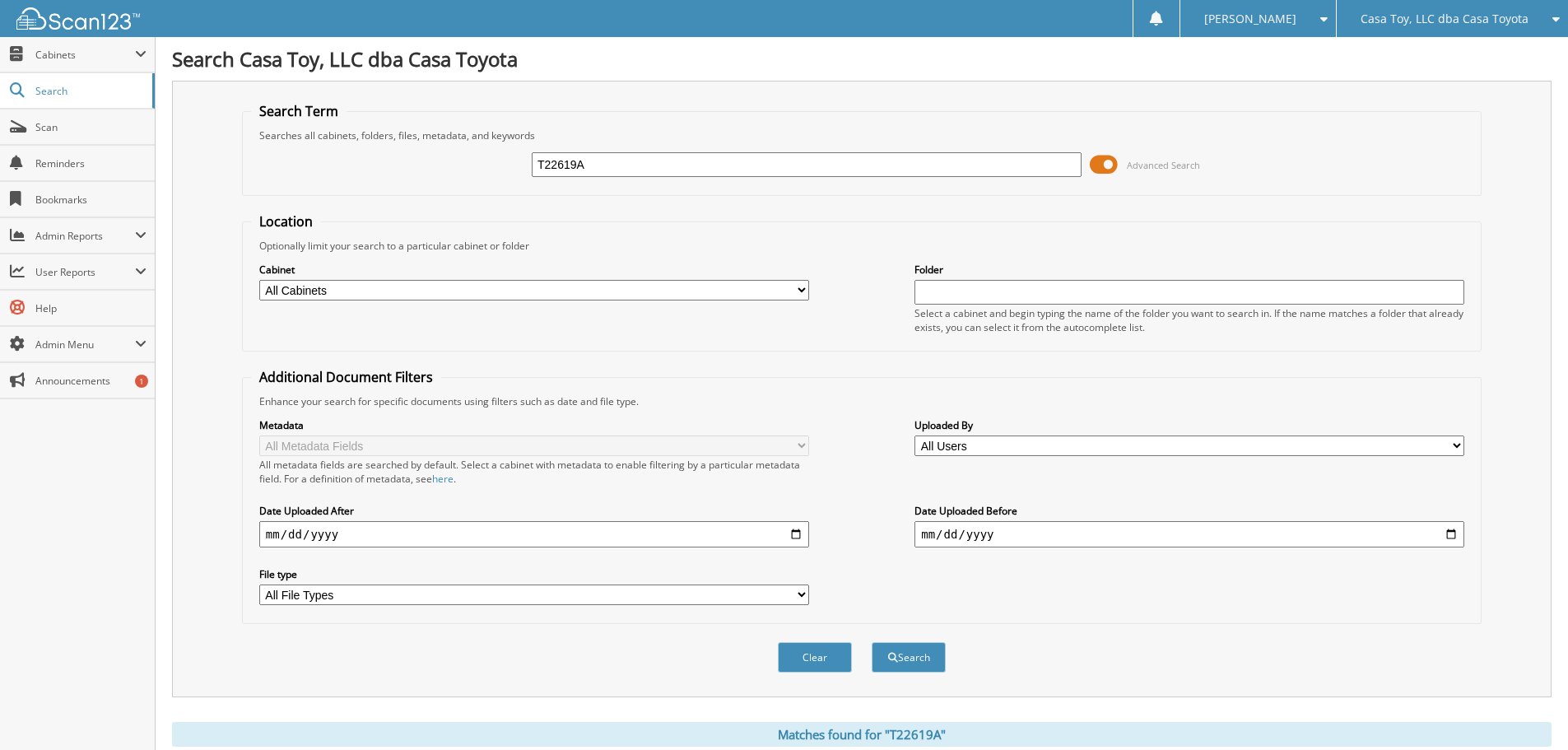
drag, startPoint x: 395, startPoint y: 161, endPoint x: 343, endPoint y: 144, distance: 54.7
click at [383, 161] on div "T22619A Advanced Search" at bounding box center [862, 164] width 1222 height 44
type input "T23049"
click at [871, 642] on button "Search" at bounding box center [908, 657] width 74 height 30
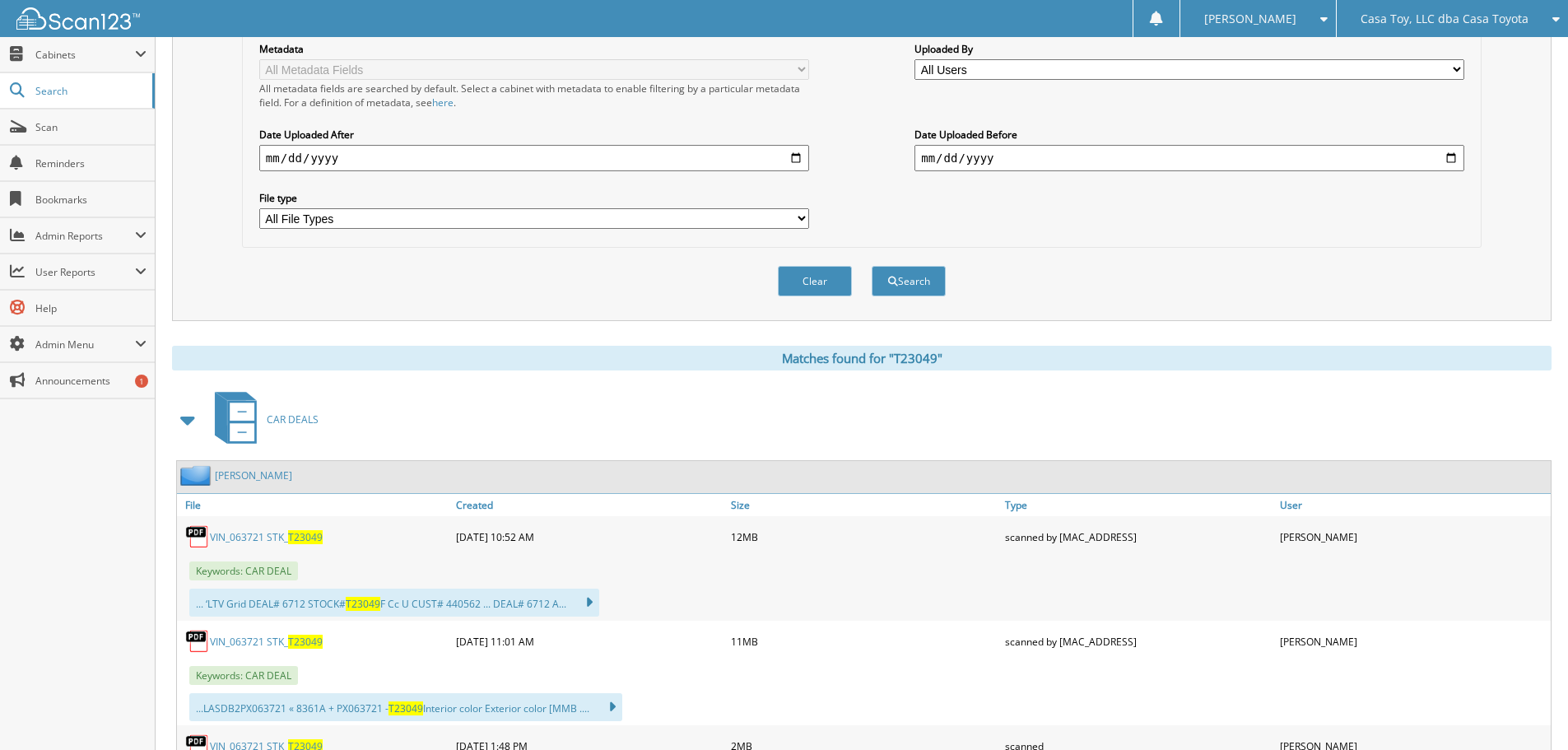
scroll to position [576, 0]
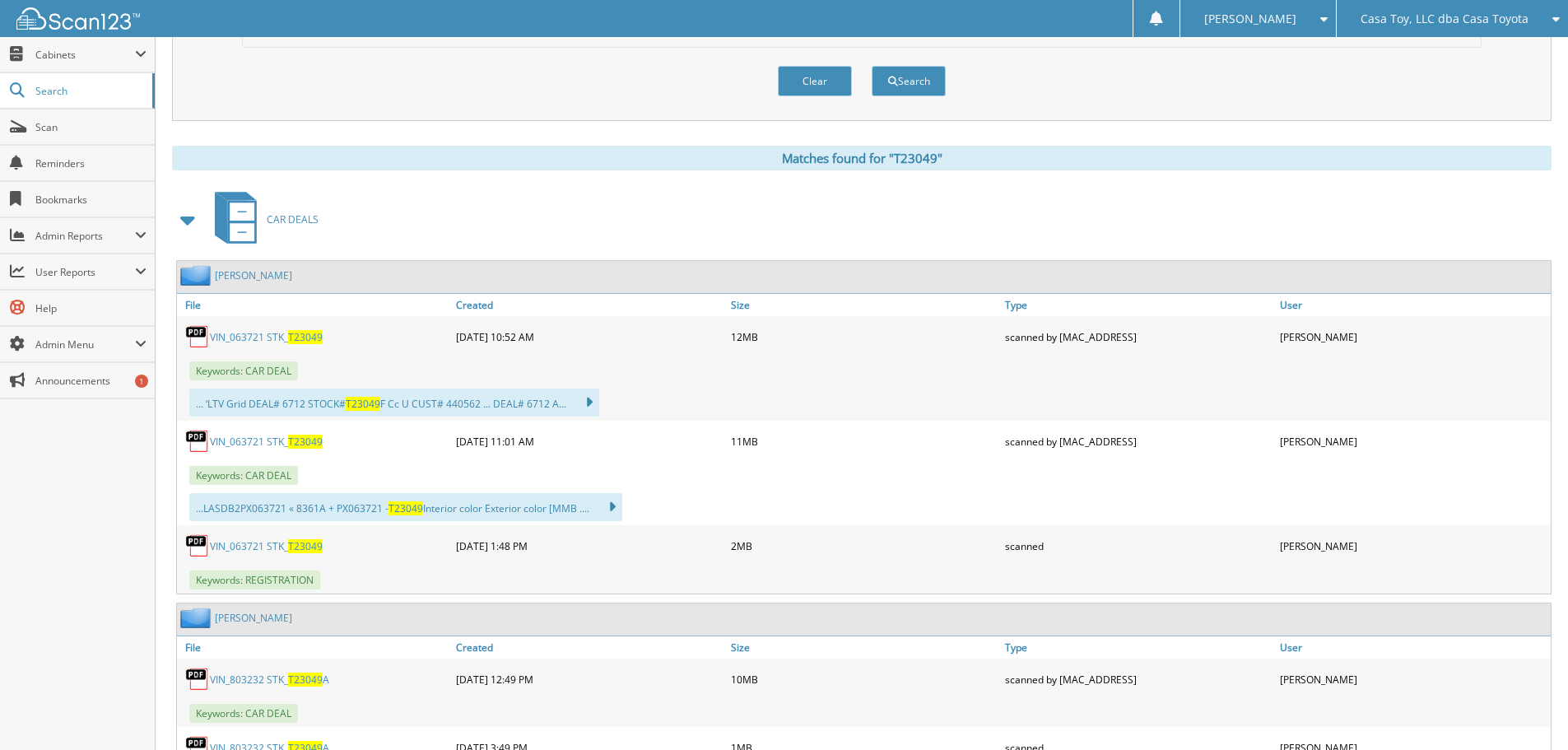
click at [267, 549] on link "VIN_063721 STK_ T23049" at bounding box center [266, 546] width 113 height 14
